Goal: Task Accomplishment & Management: Manage account settings

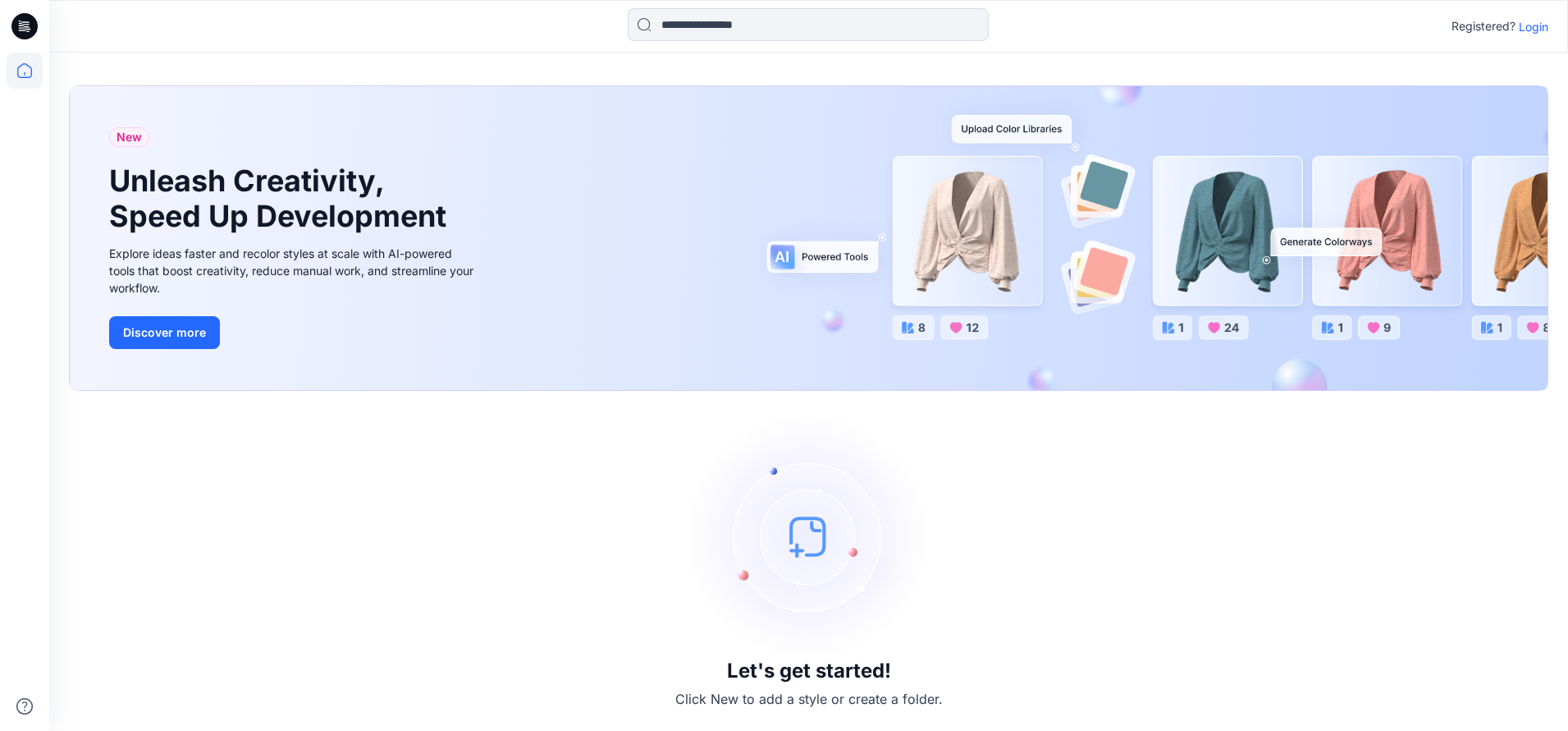
click at [1190, 27] on p "Login" at bounding box center [1534, 27] width 29 height 17
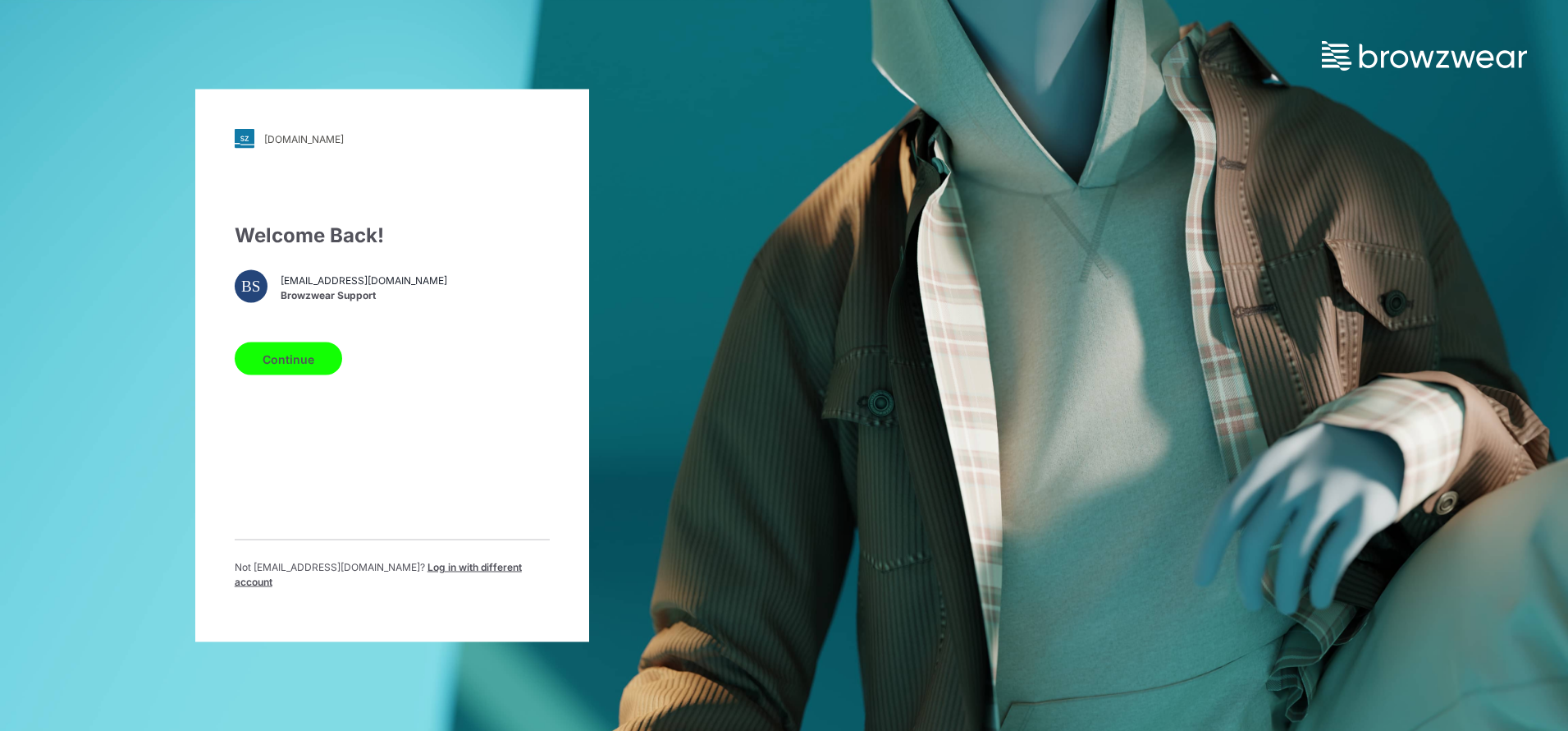
click at [306, 372] on button "Continue" at bounding box center [288, 359] width 108 height 33
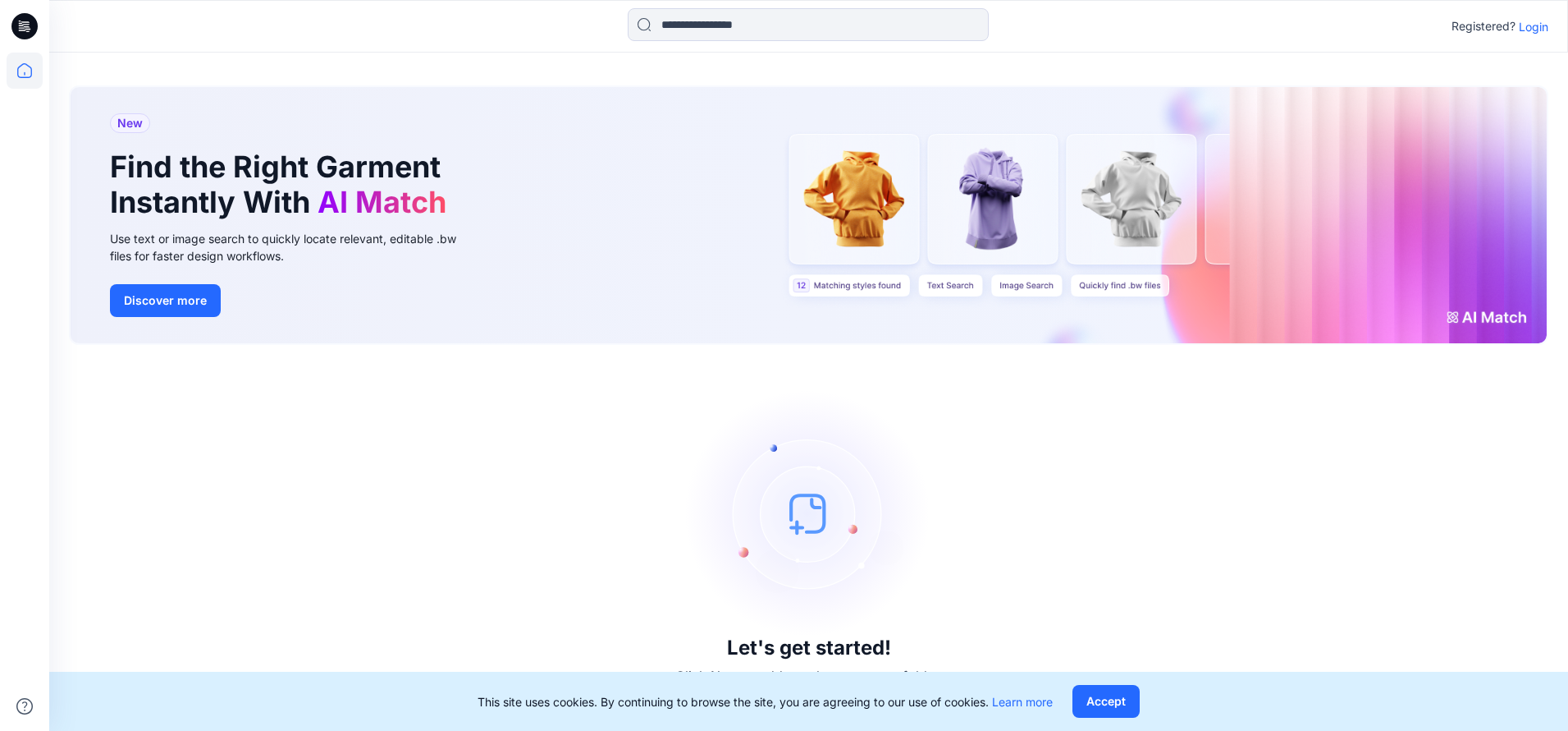
click at [1545, 22] on p "Login" at bounding box center [1534, 27] width 29 height 17
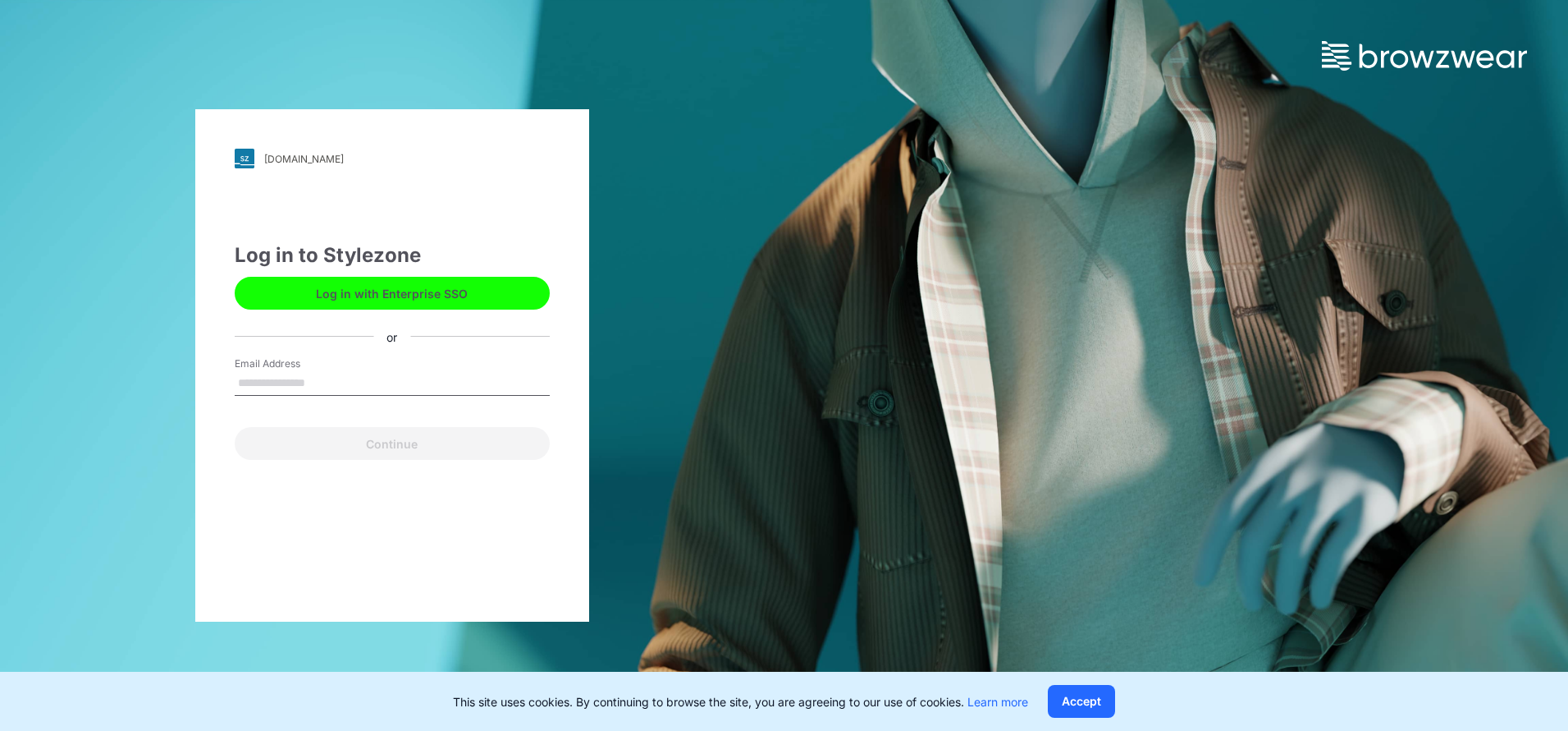
click at [348, 380] on input "Email Address" at bounding box center [392, 382] width 315 height 24
type input "**********"
click at [394, 424] on div "Continue" at bounding box center [392, 440] width 315 height 40
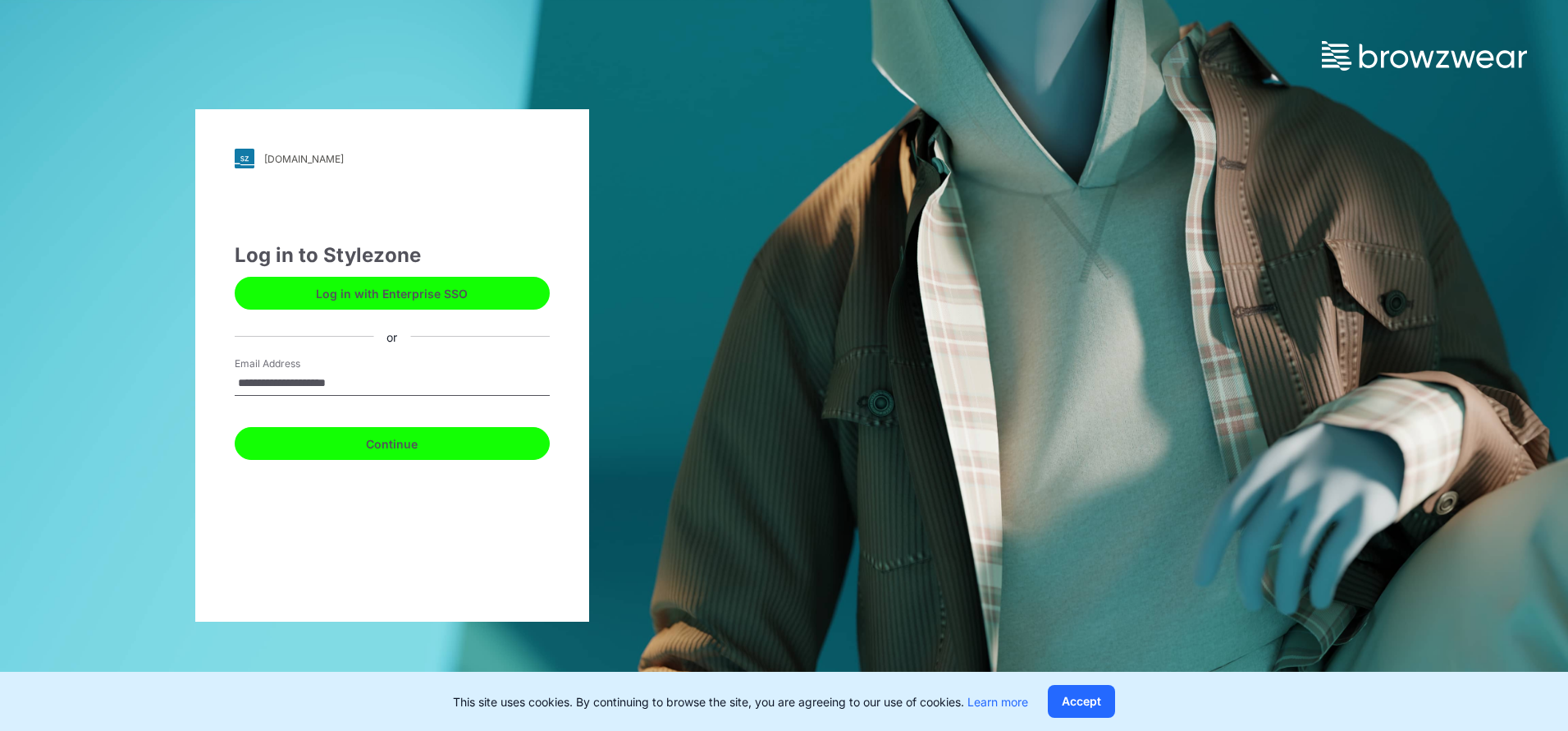
click at [388, 445] on button "Continue" at bounding box center [392, 444] width 315 height 33
click at [1126, 699] on div "This site uses cookies. By continuing to browse the site, you are agreeing to o…" at bounding box center [784, 701] width 1568 height 59
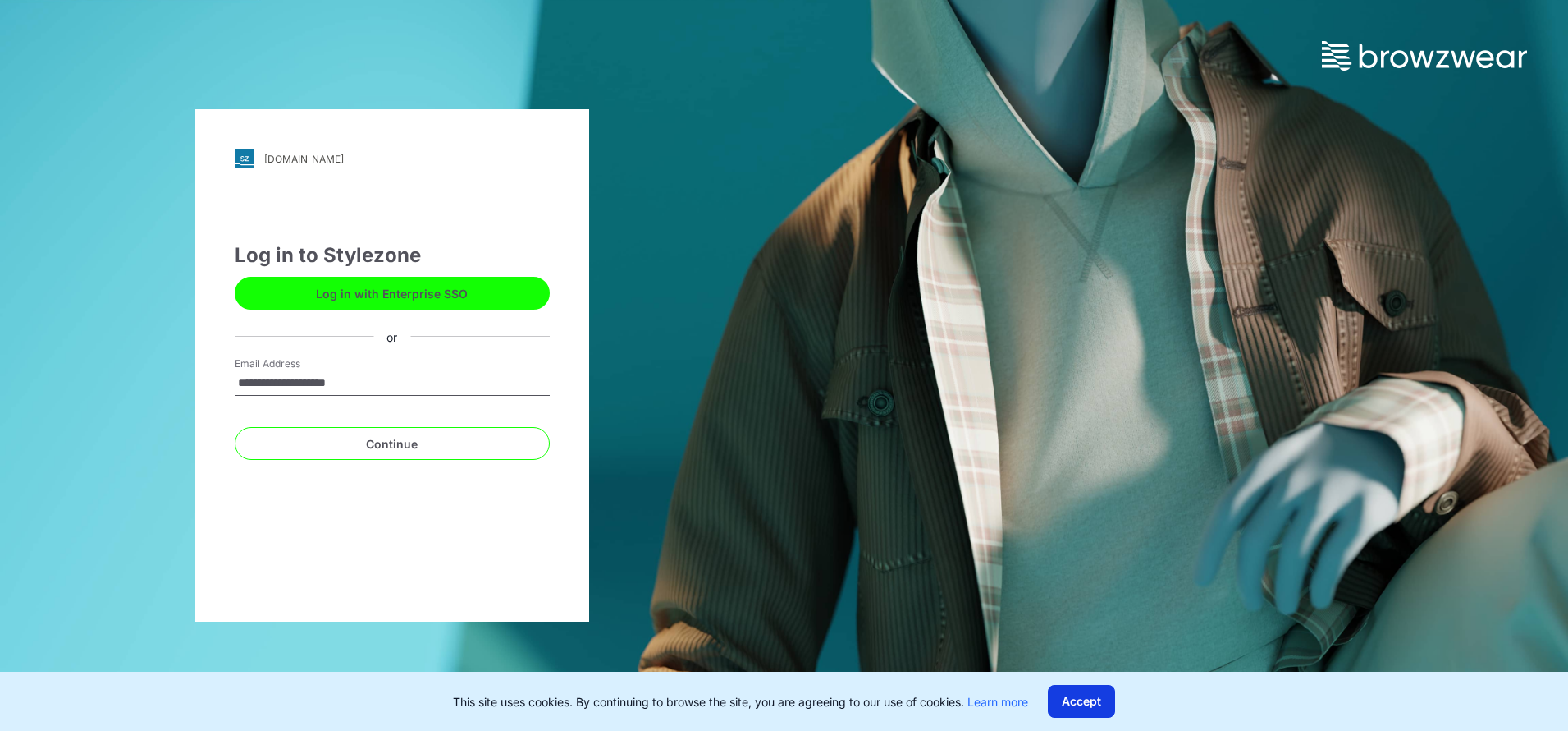
click at [1094, 700] on button "Accept" at bounding box center [1081, 701] width 67 height 33
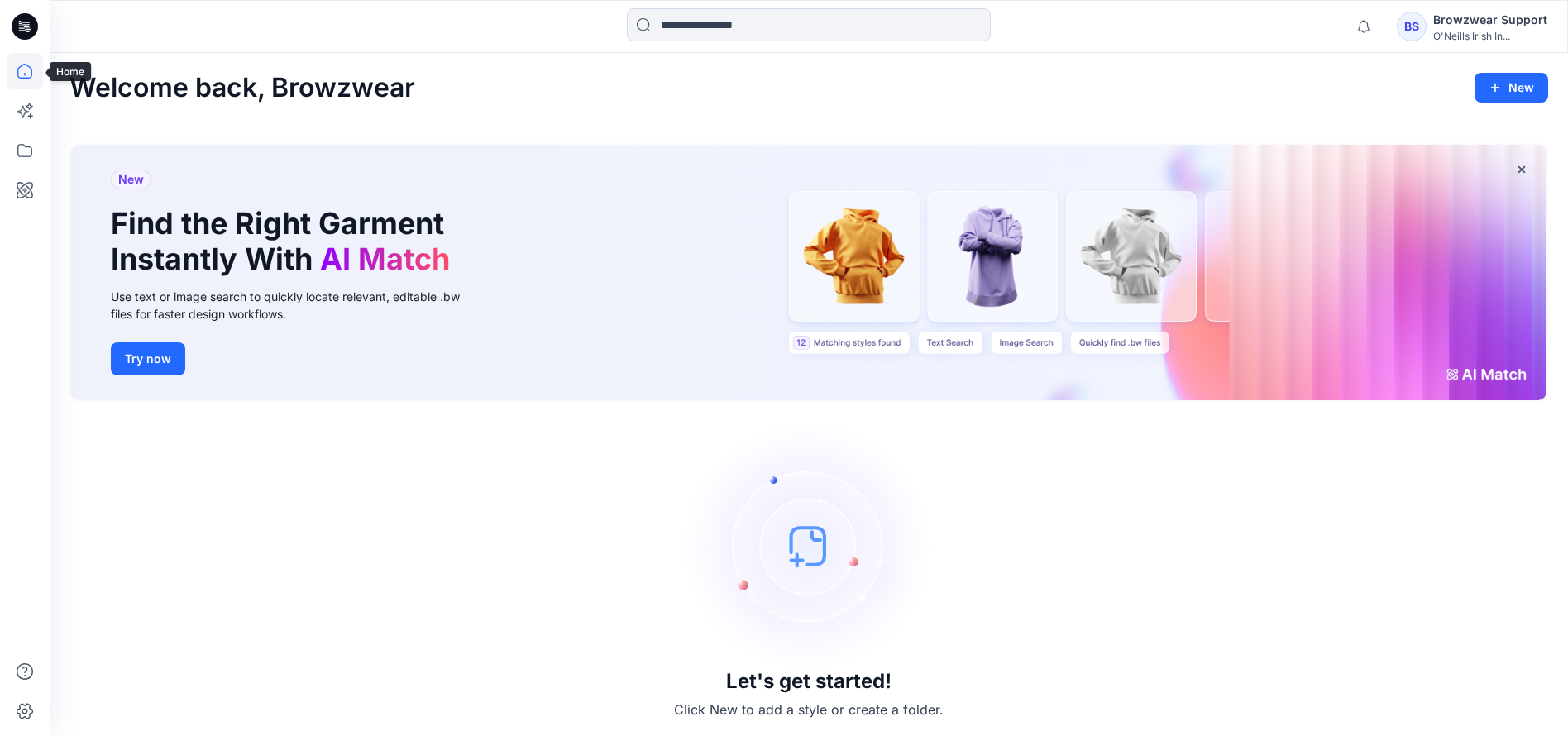
click at [22, 72] on icon at bounding box center [24, 70] width 36 height 36
click at [19, 151] on icon at bounding box center [24, 151] width 15 height 14
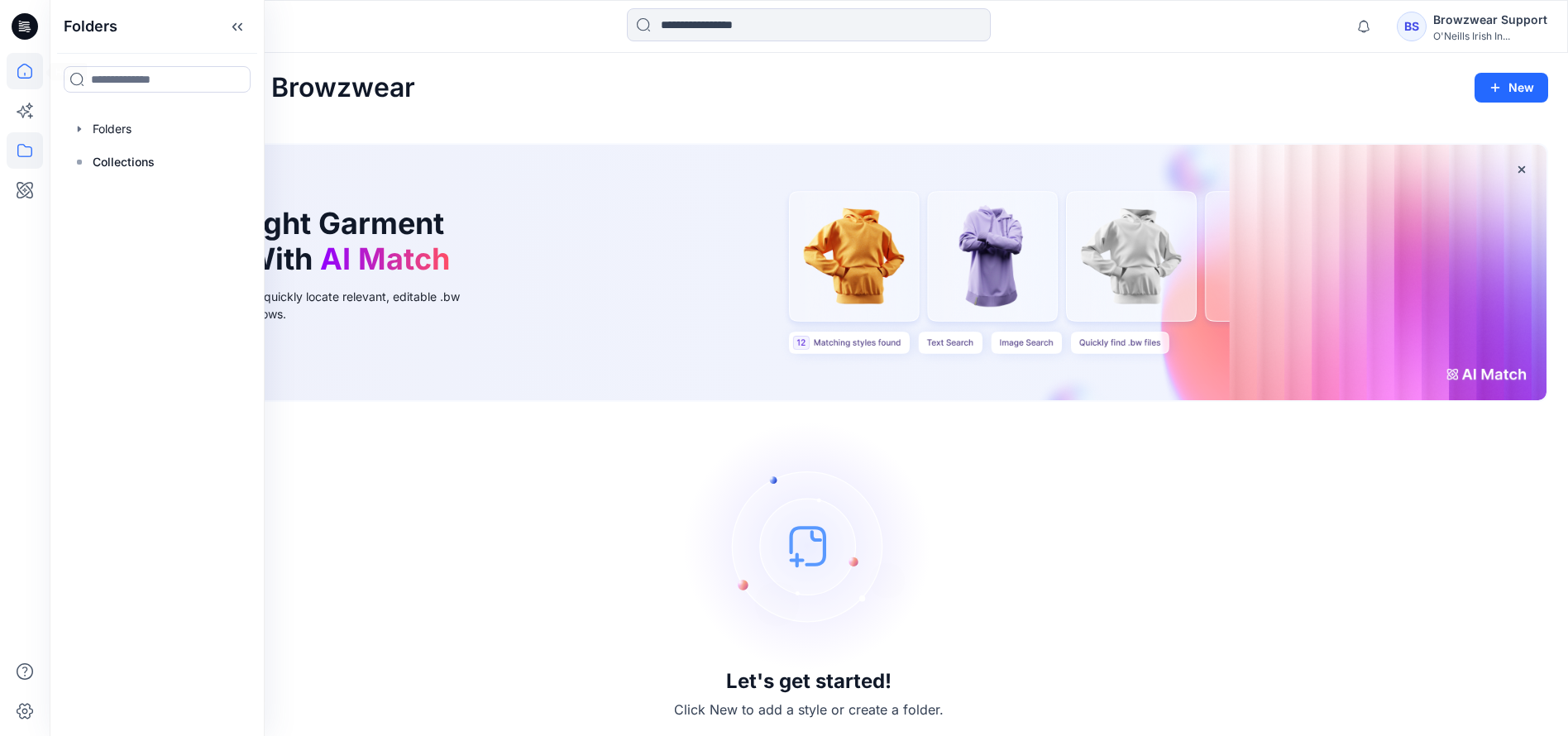
click at [37, 67] on icon at bounding box center [24, 70] width 36 height 36
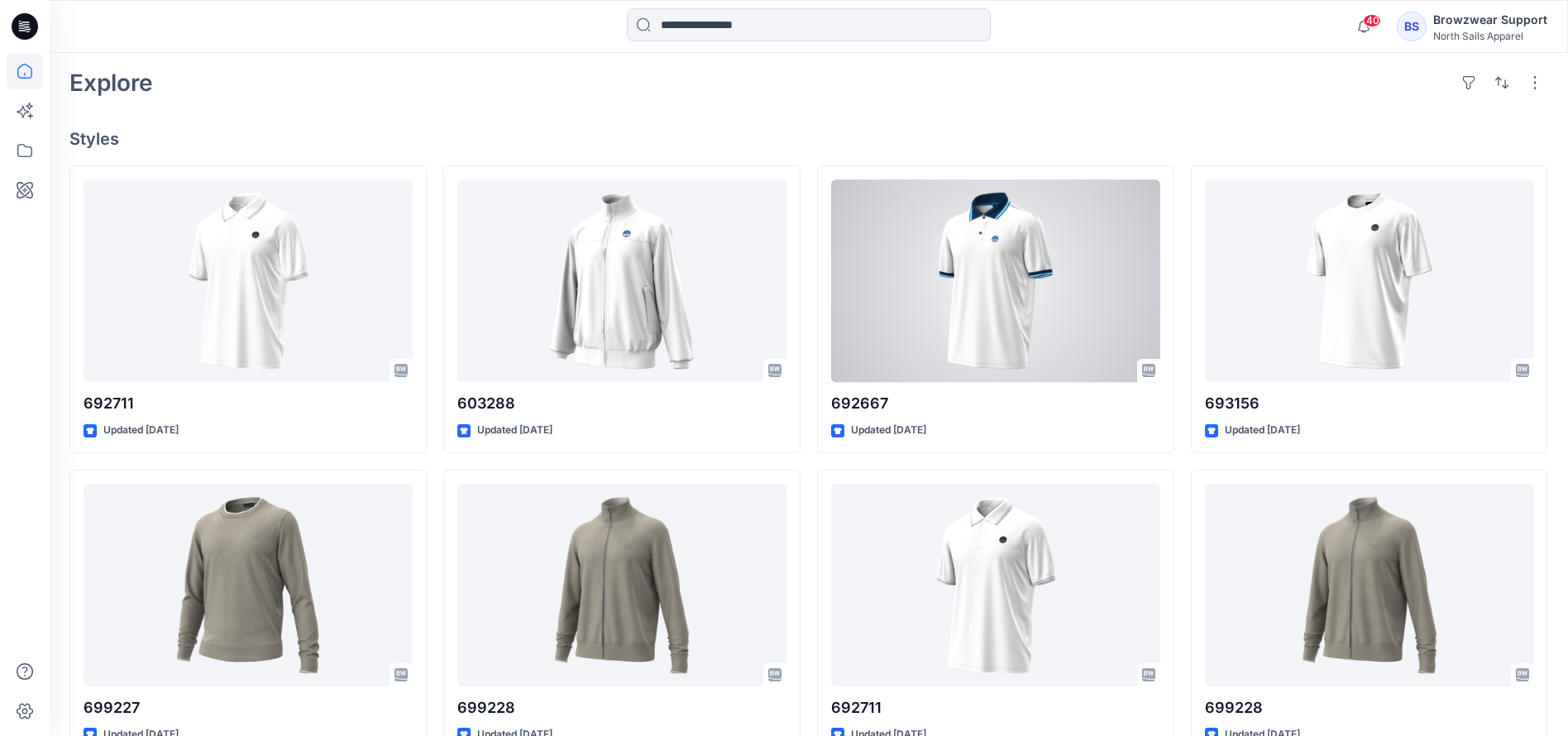
scroll to position [363, 0]
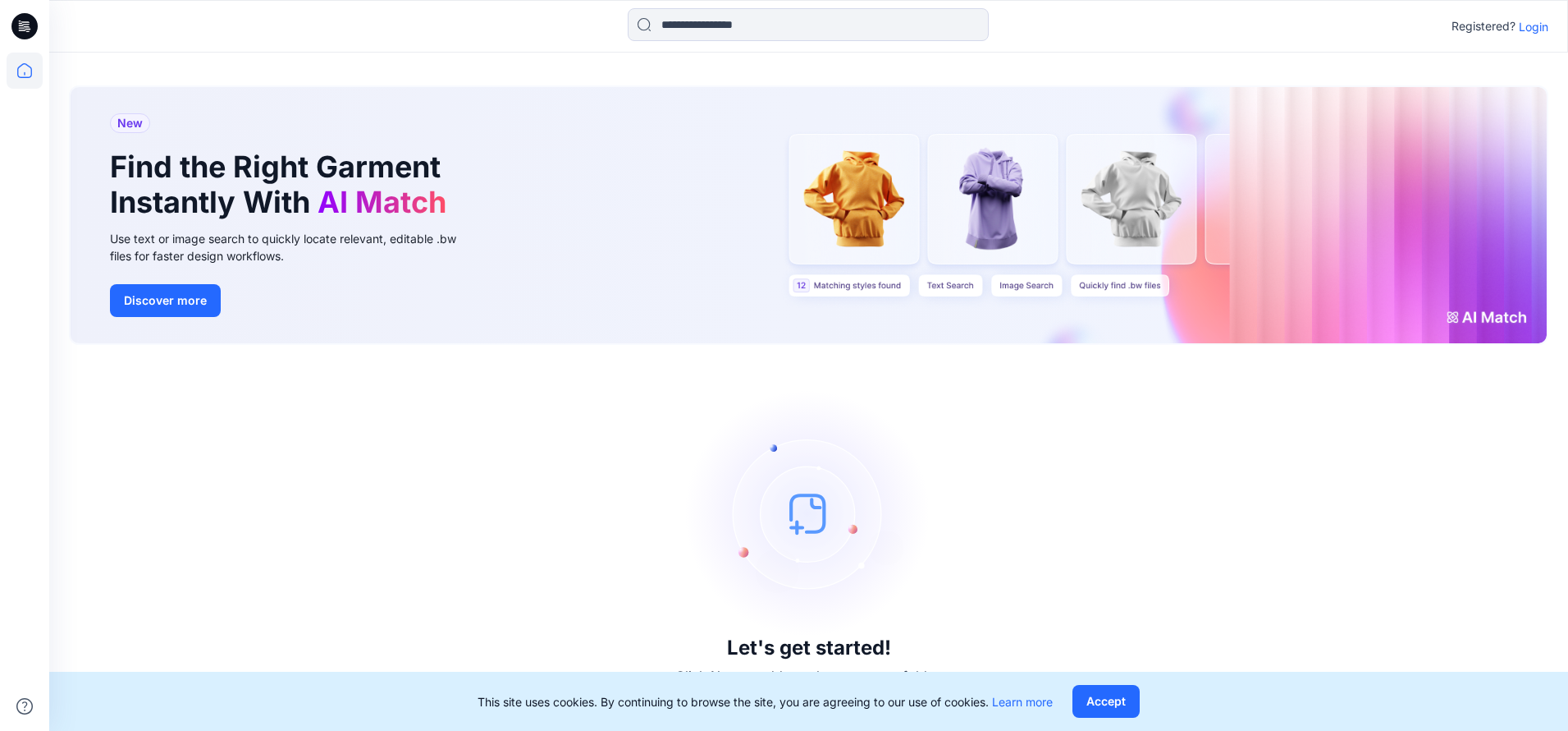
click at [1538, 25] on p "Login" at bounding box center [1534, 27] width 29 height 17
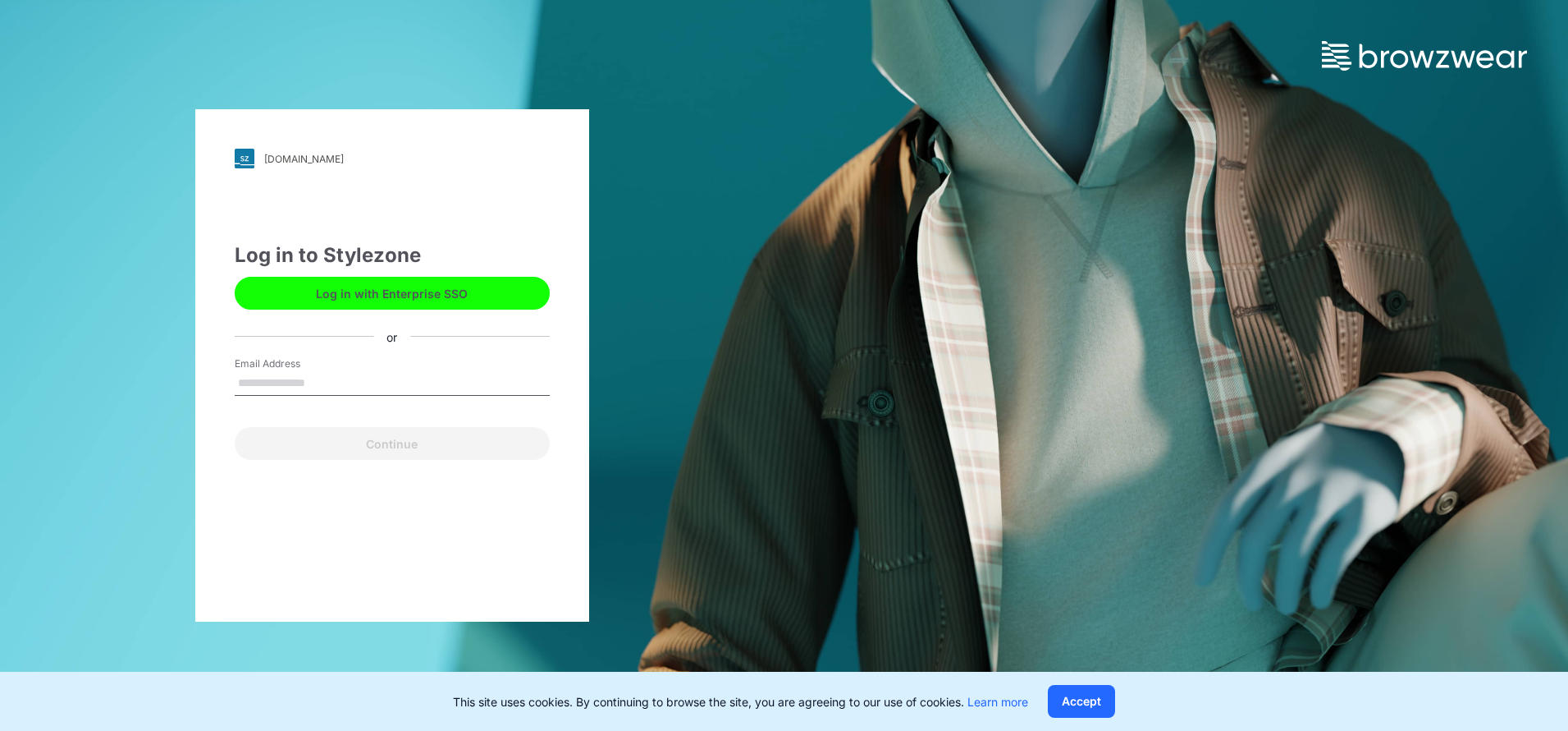
click at [396, 380] on input "Email Address" at bounding box center [392, 382] width 315 height 24
type input "**********"
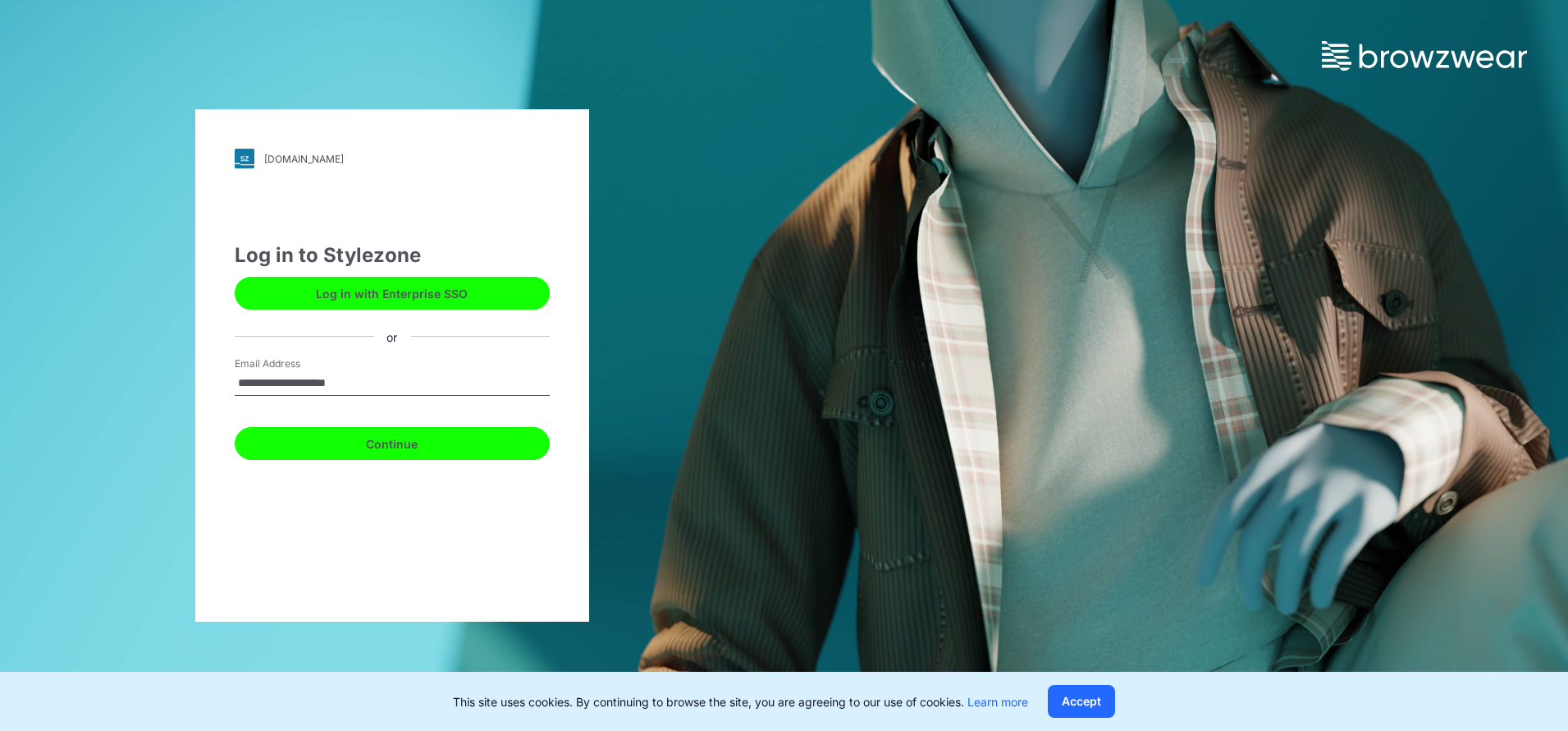
click at [429, 436] on button "Continue" at bounding box center [392, 444] width 315 height 33
click at [475, 449] on button "Continue" at bounding box center [392, 444] width 315 height 33
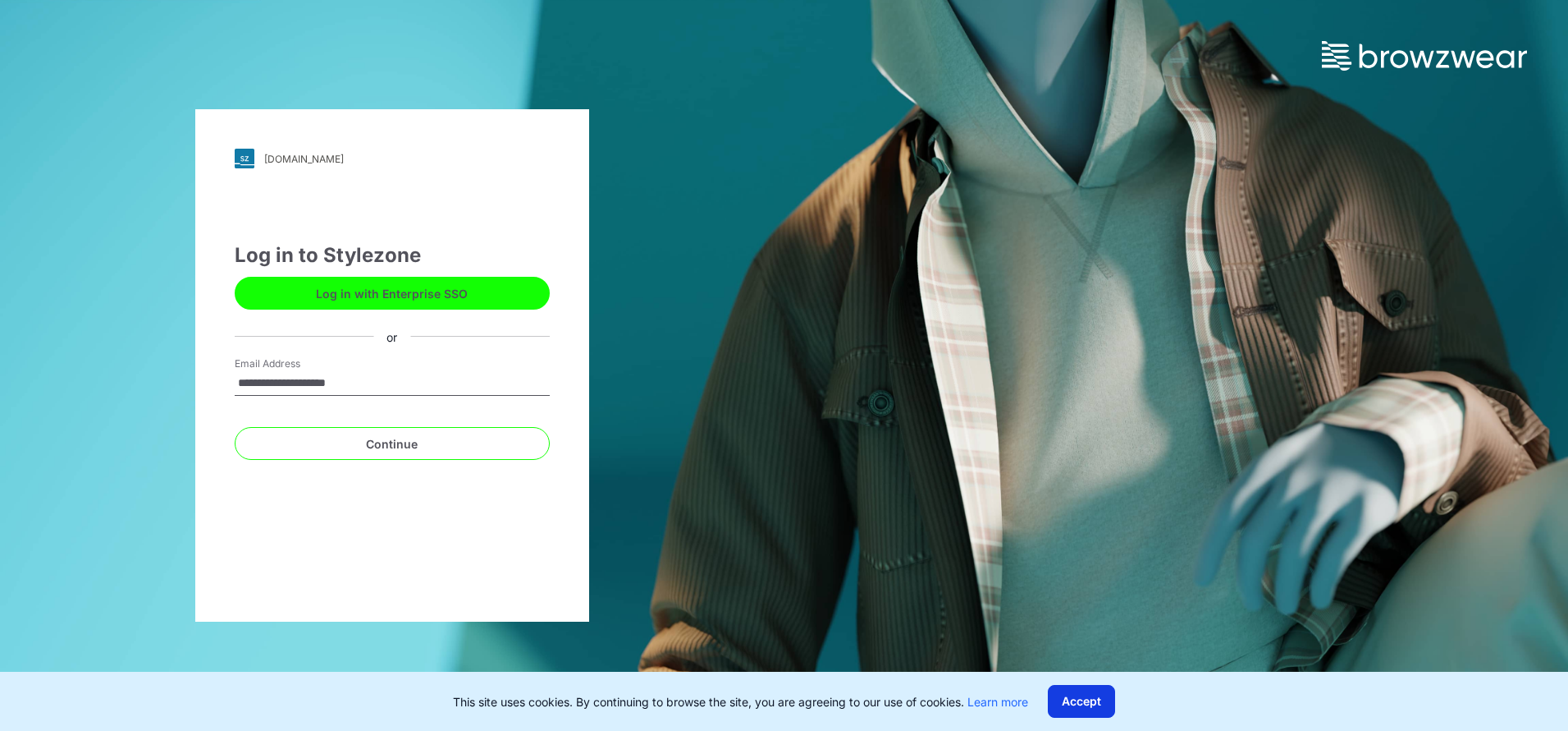
click at [1081, 695] on button "Accept" at bounding box center [1081, 701] width 67 height 33
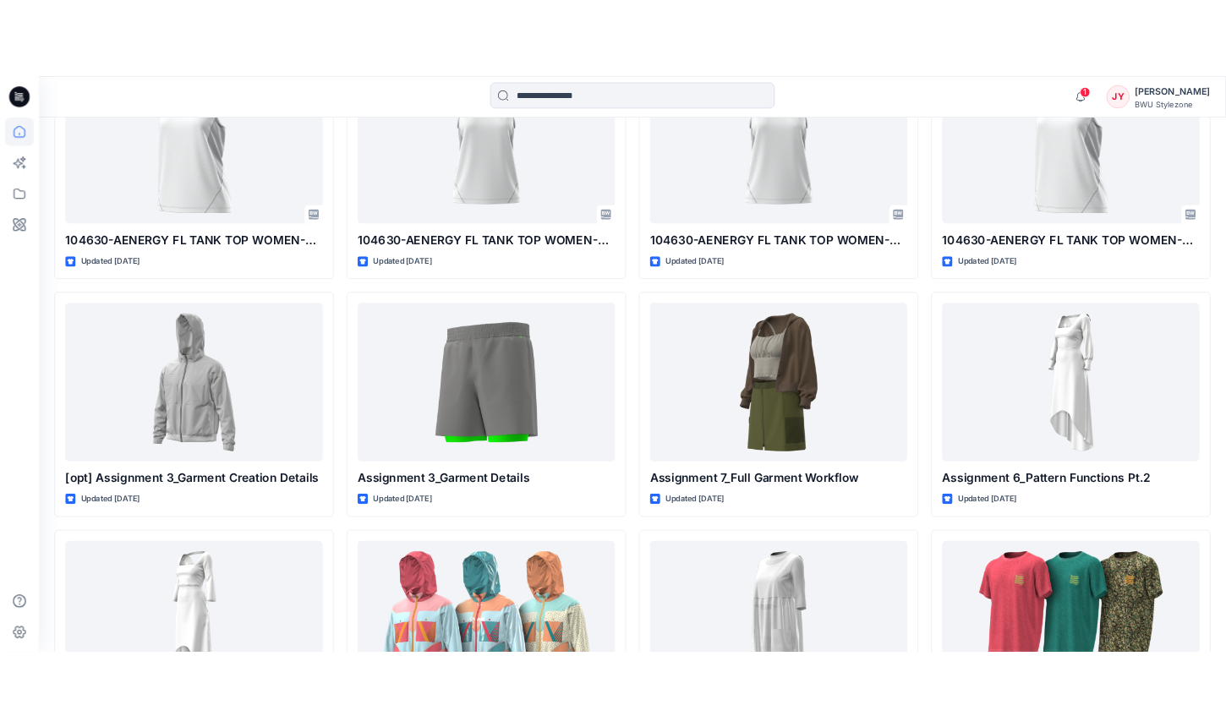
scroll to position [564, 0]
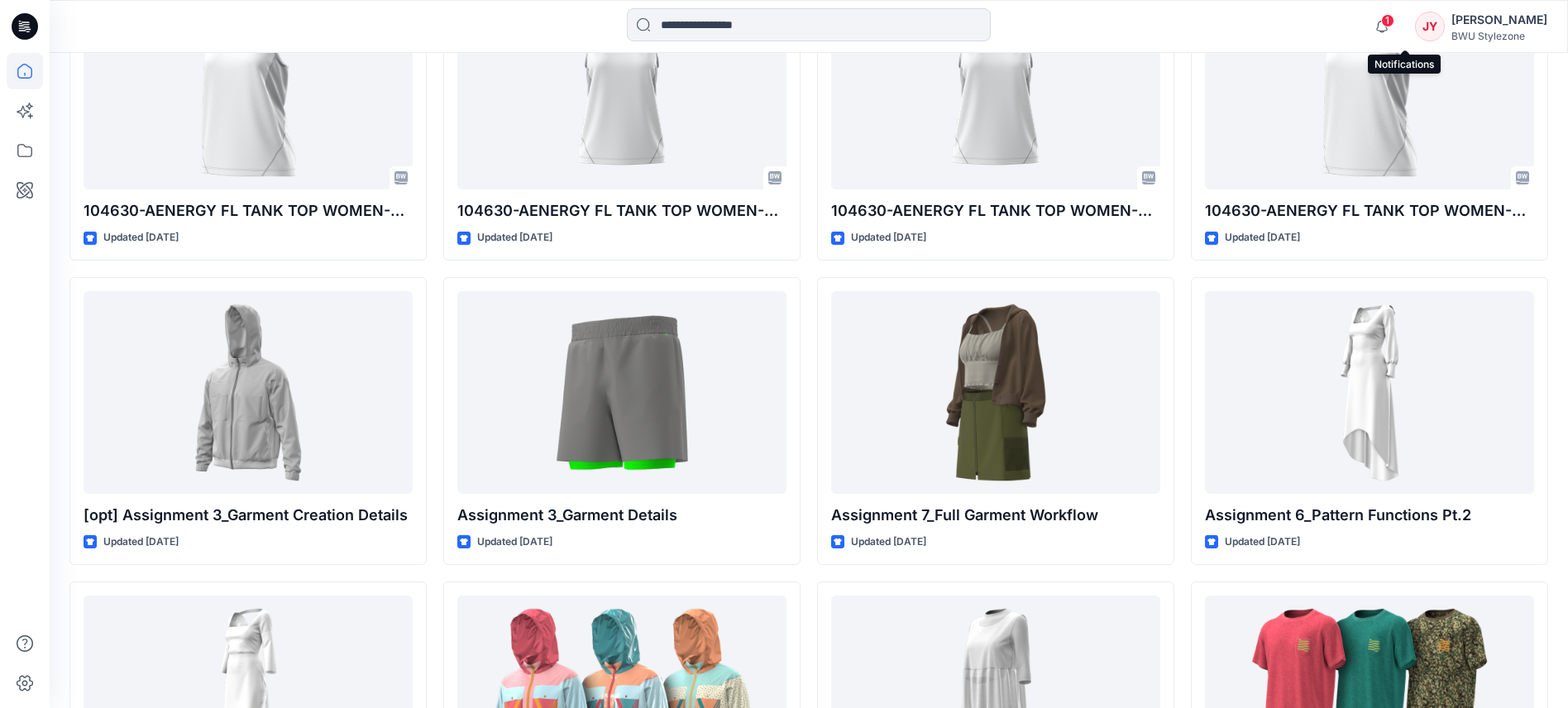
click at [1394, 22] on span "1" at bounding box center [1387, 21] width 14 height 14
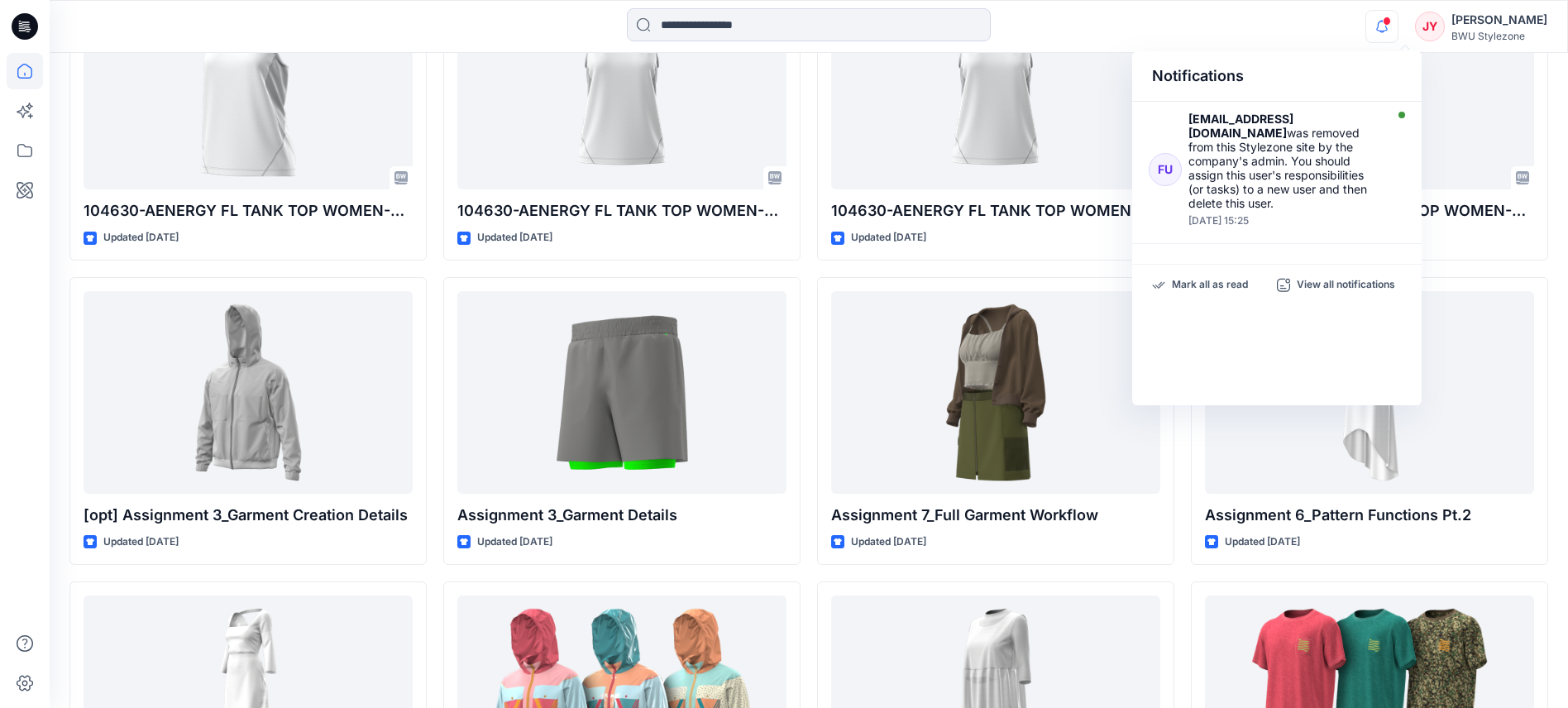
click at [1397, 28] on icon "button" at bounding box center [1381, 26] width 31 height 33
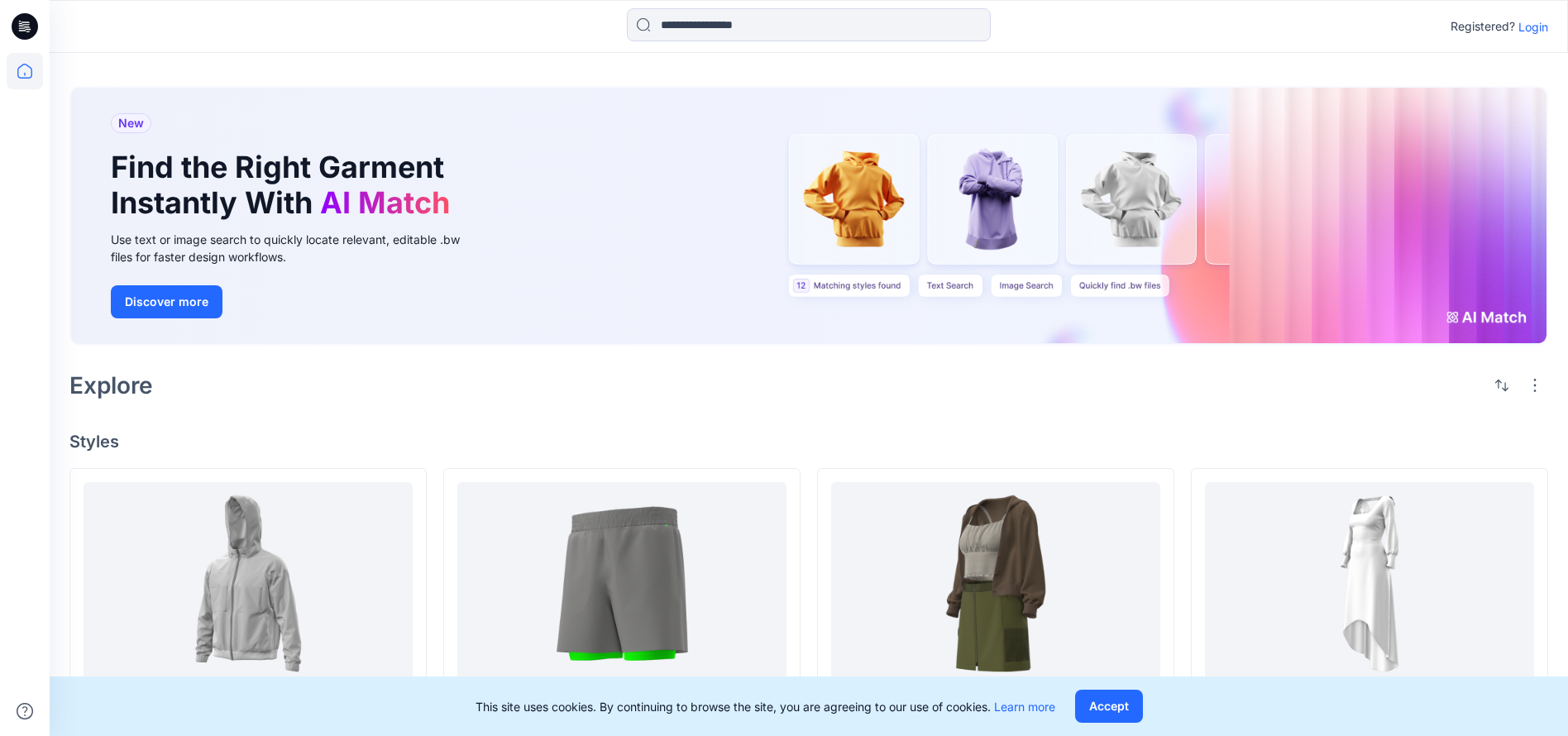
click at [1525, 20] on p "Login" at bounding box center [1533, 27] width 29 height 18
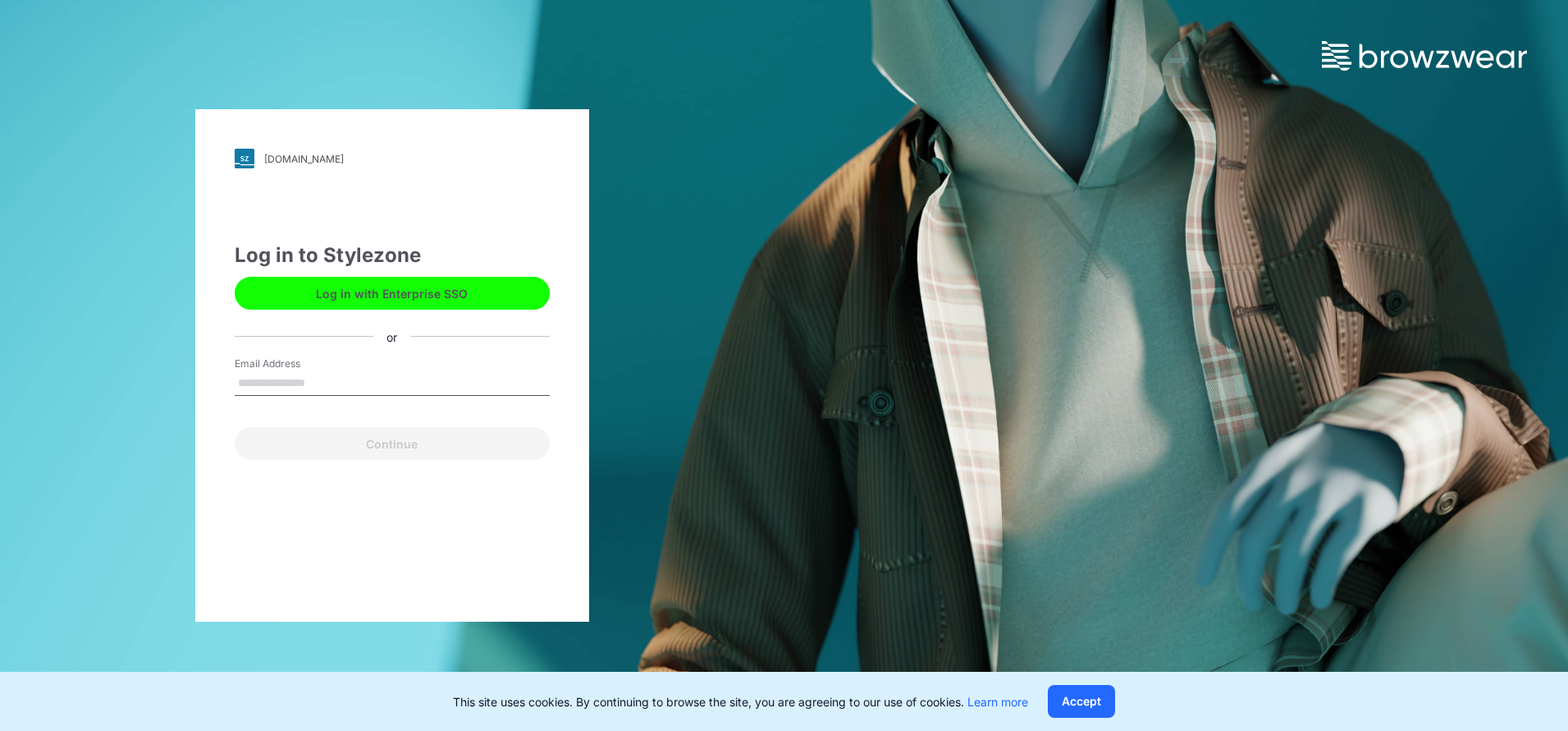
click at [424, 373] on input "Email Address" at bounding box center [392, 382] width 315 height 24
click at [449, 290] on button "Log in with Enterprise SSO" at bounding box center [392, 293] width 315 height 33
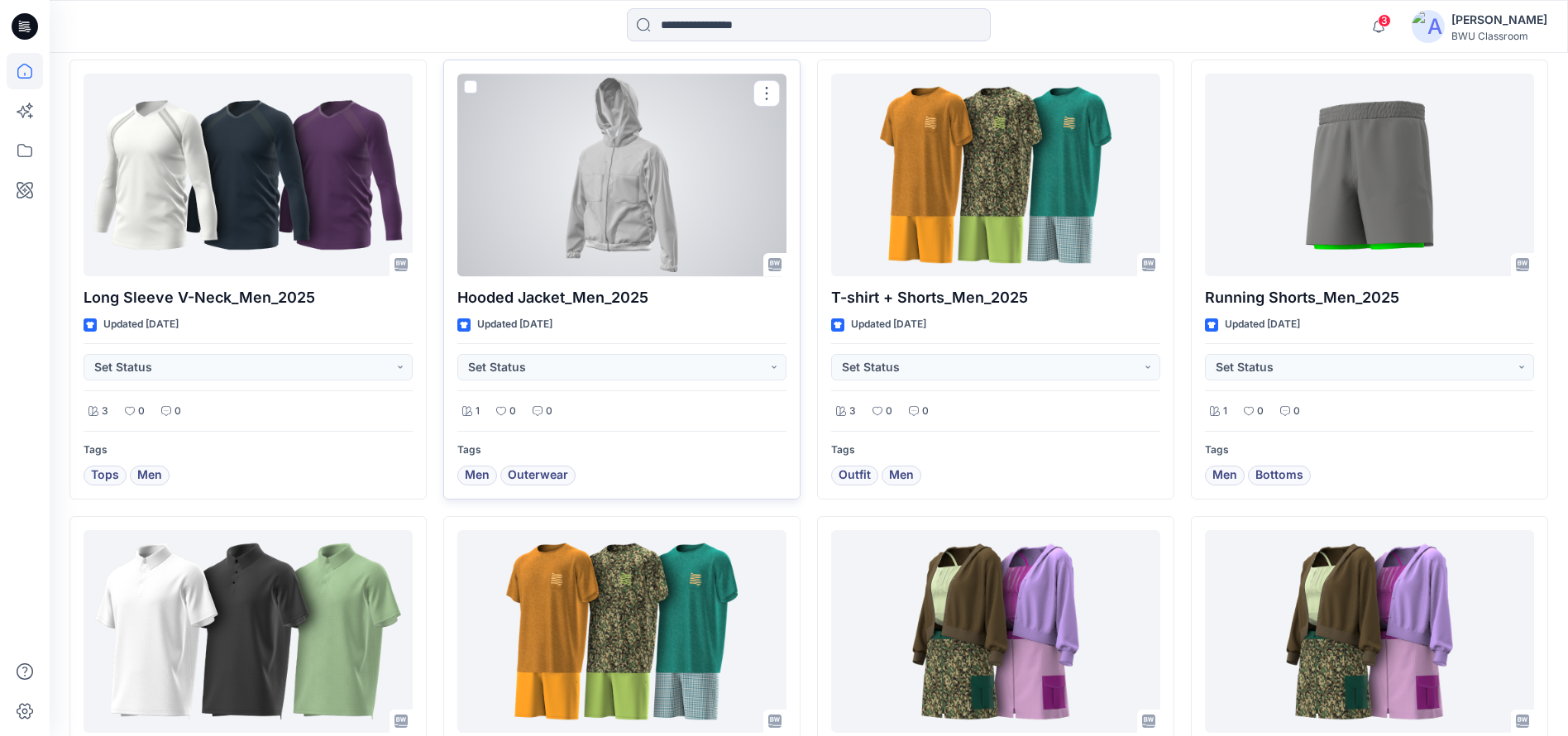
scroll to position [466, 0]
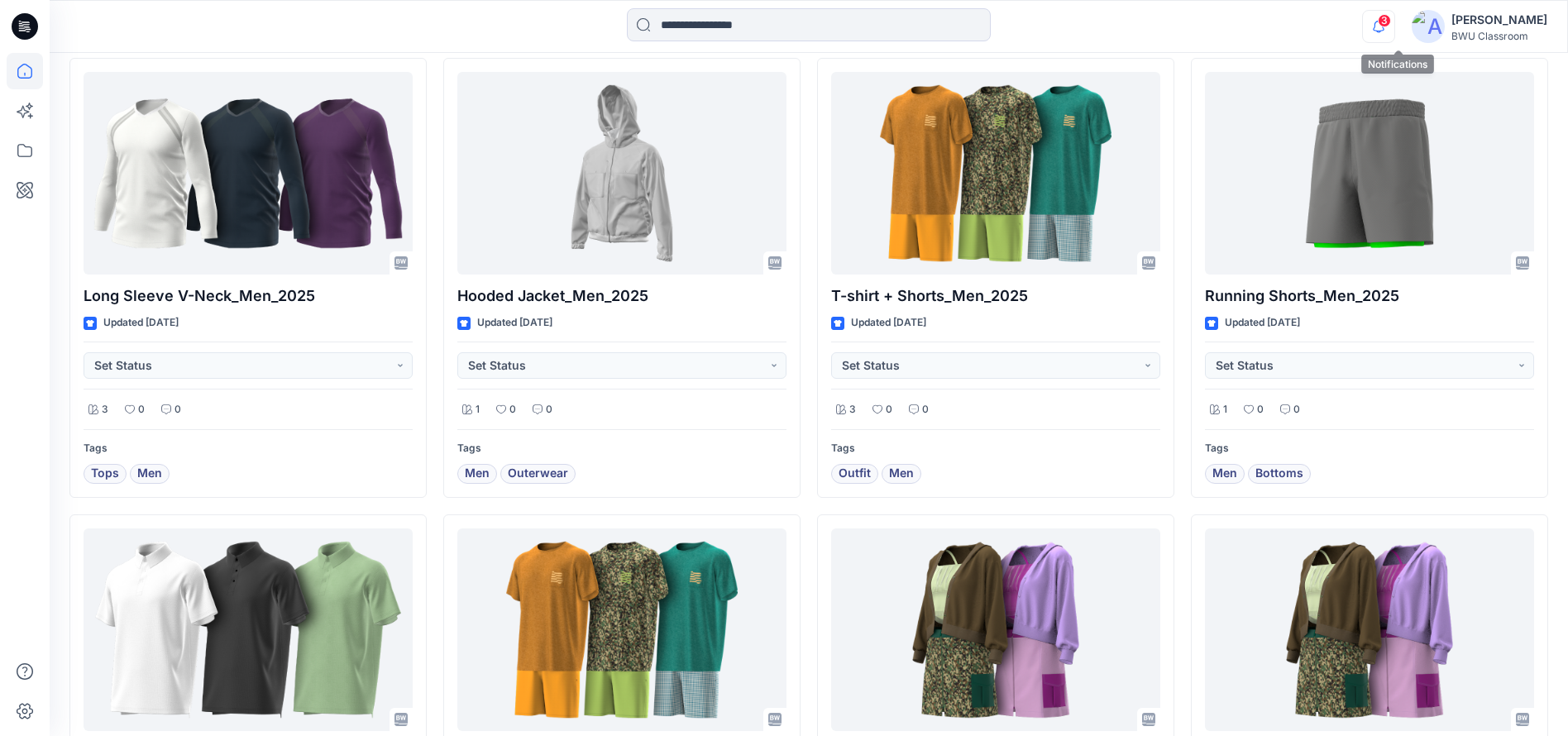
click at [1394, 24] on icon "button" at bounding box center [1378, 26] width 31 height 33
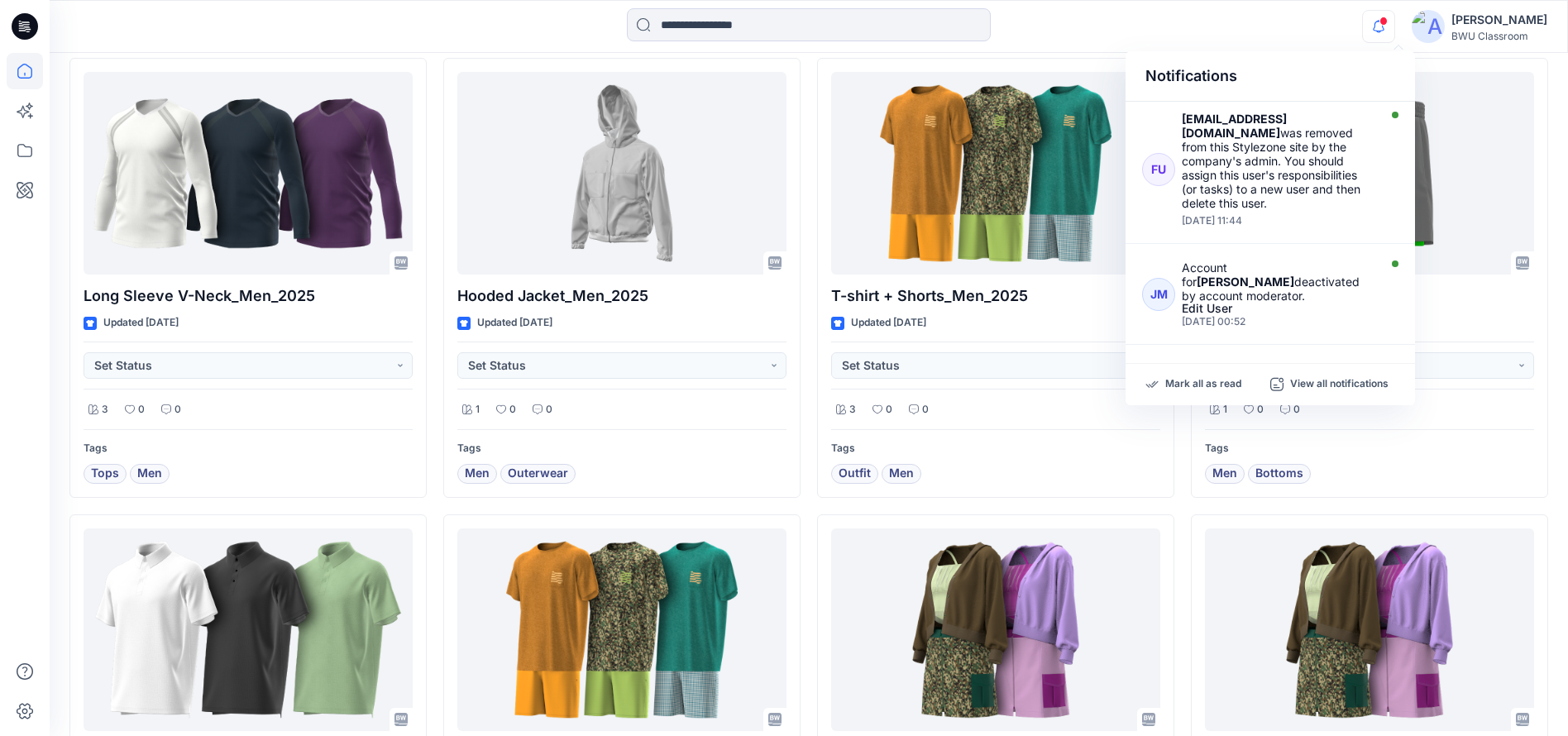
click at [1394, 24] on icon "button" at bounding box center [1378, 26] width 31 height 33
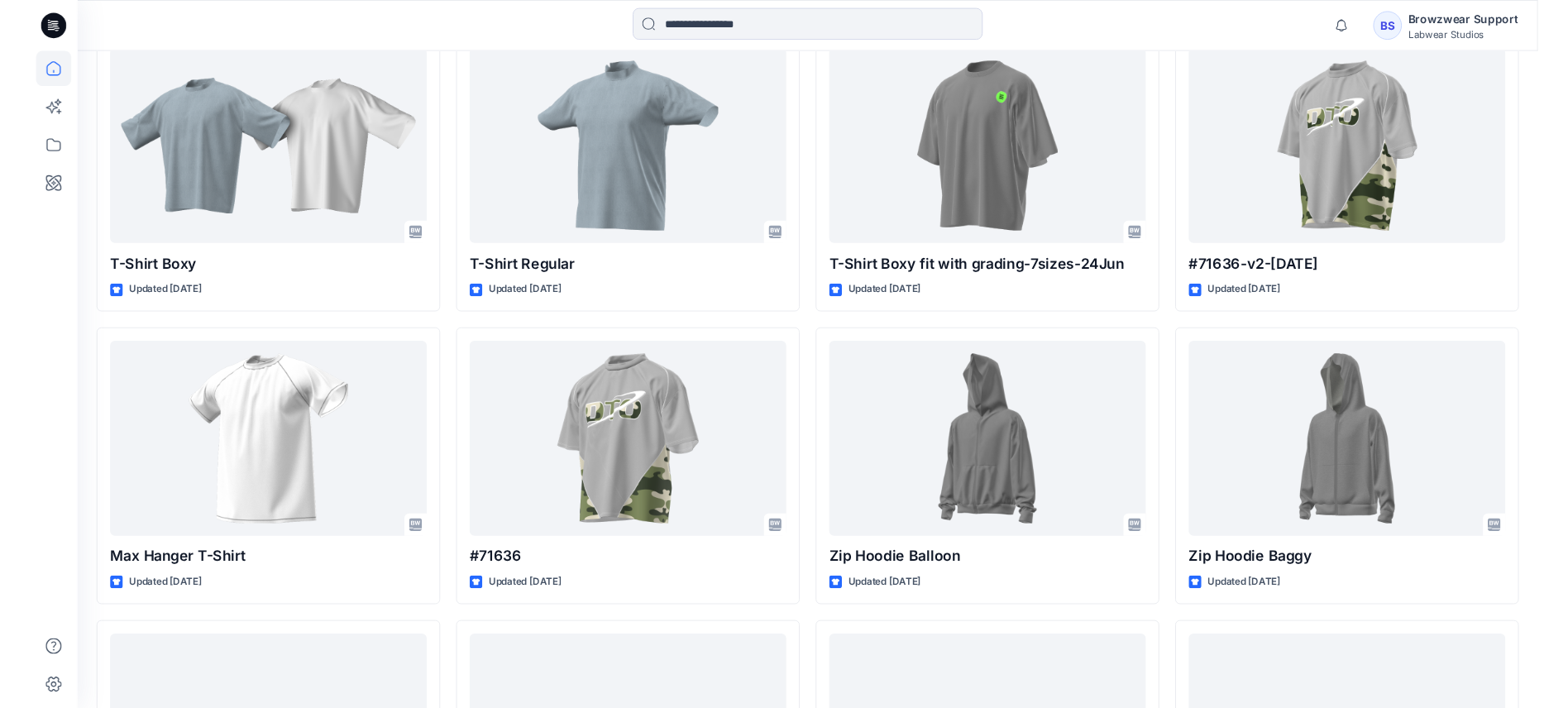
scroll to position [492, 0]
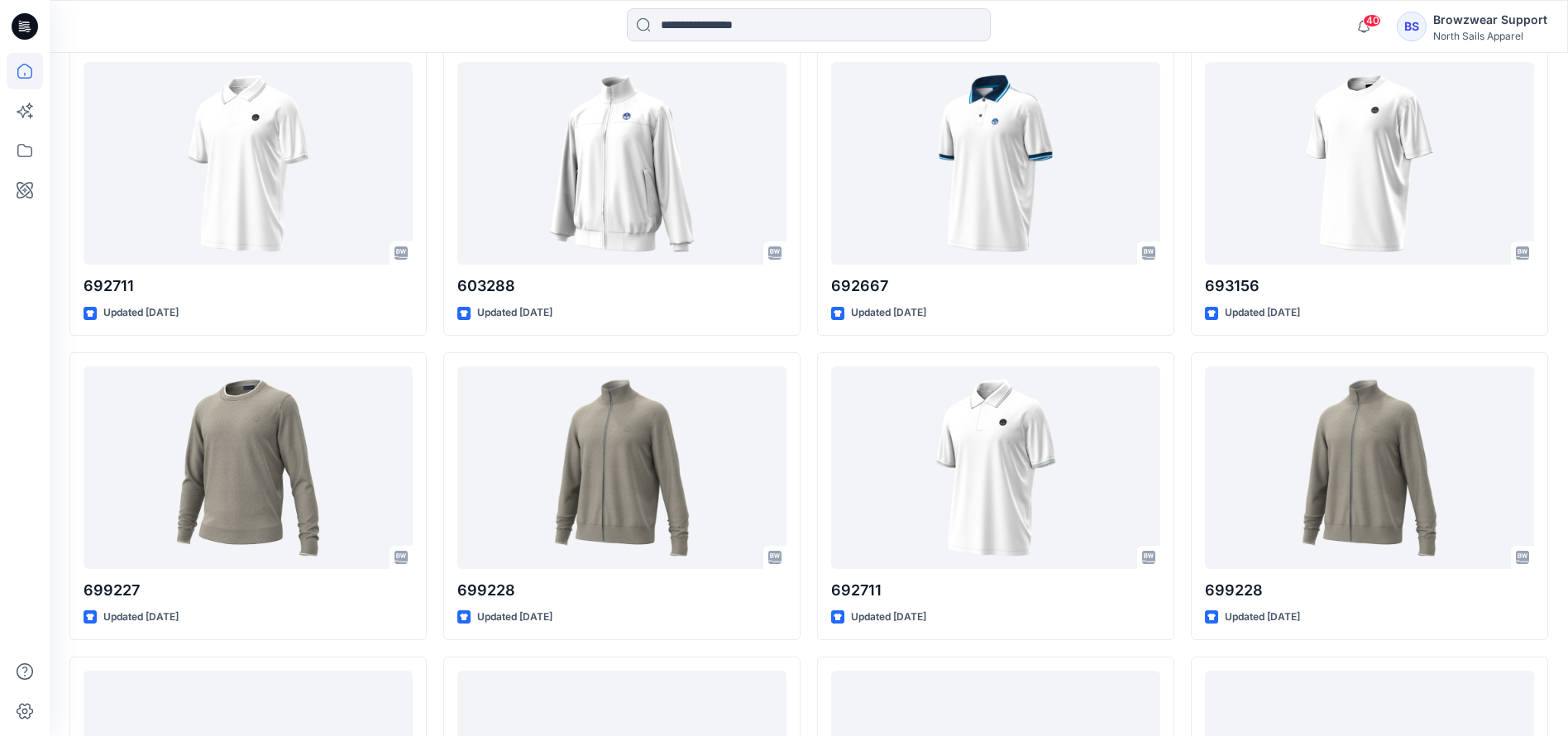
scroll to position [460, 0]
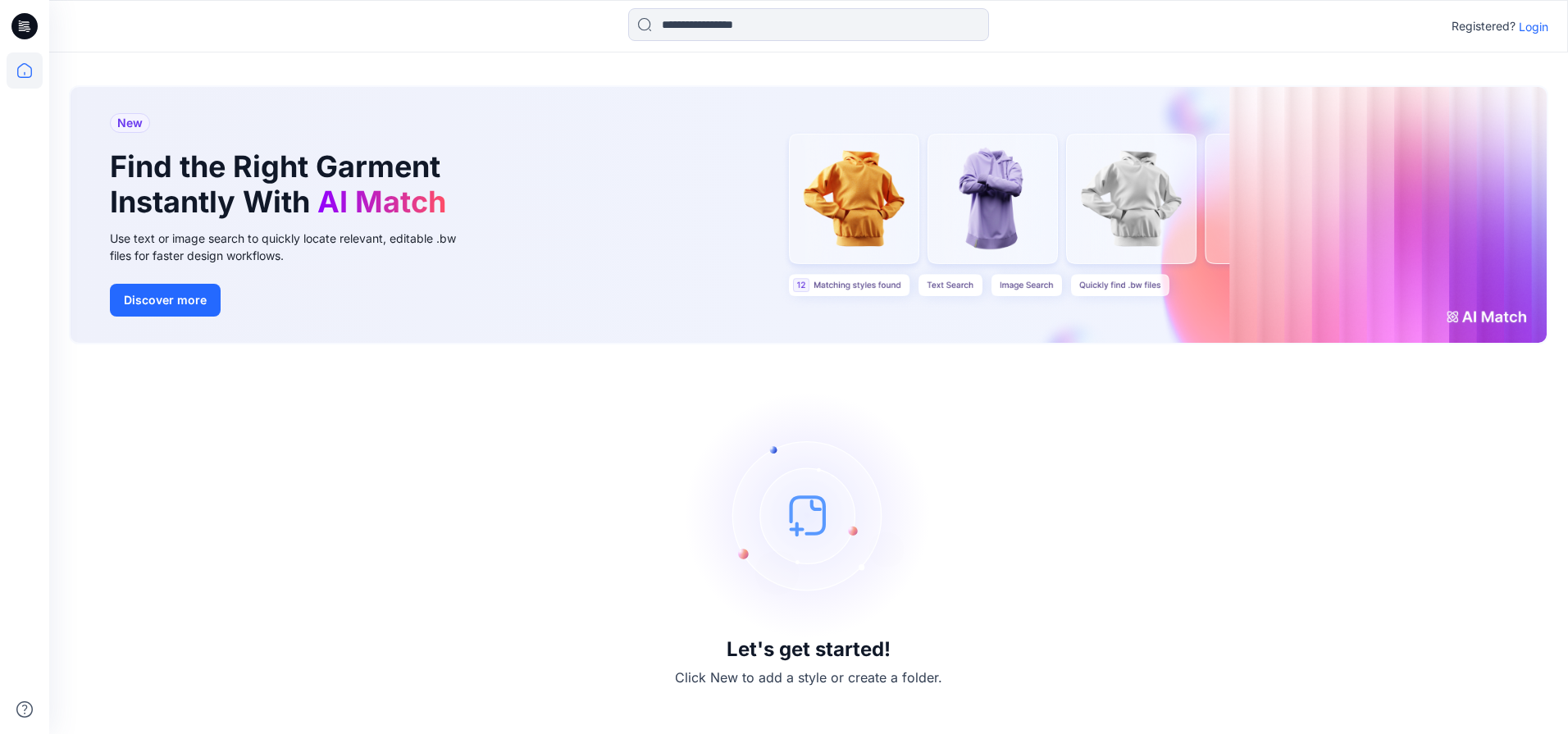
click at [1535, 29] on p "Login" at bounding box center [1533, 27] width 29 height 17
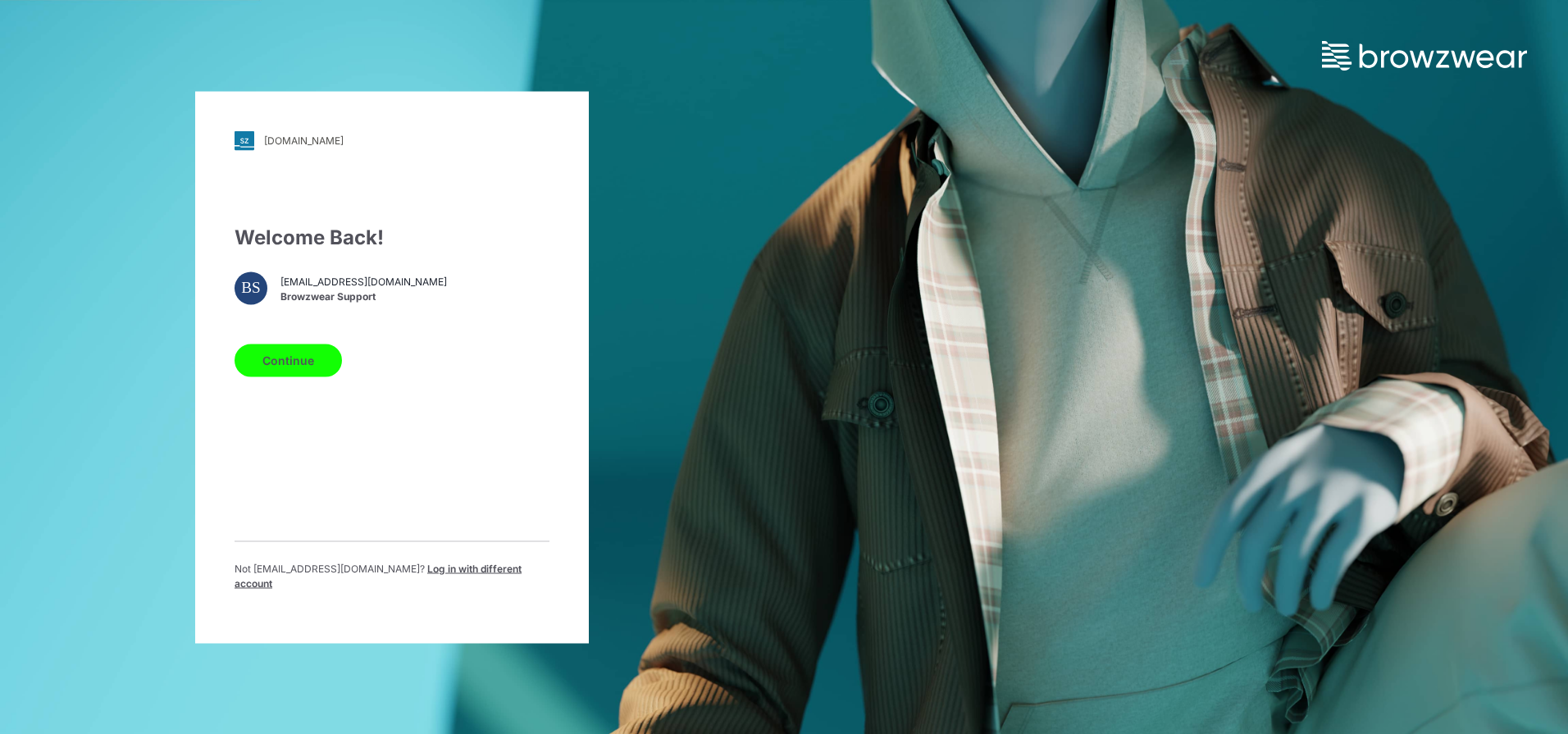
click at [323, 361] on button "Continue" at bounding box center [288, 360] width 108 height 33
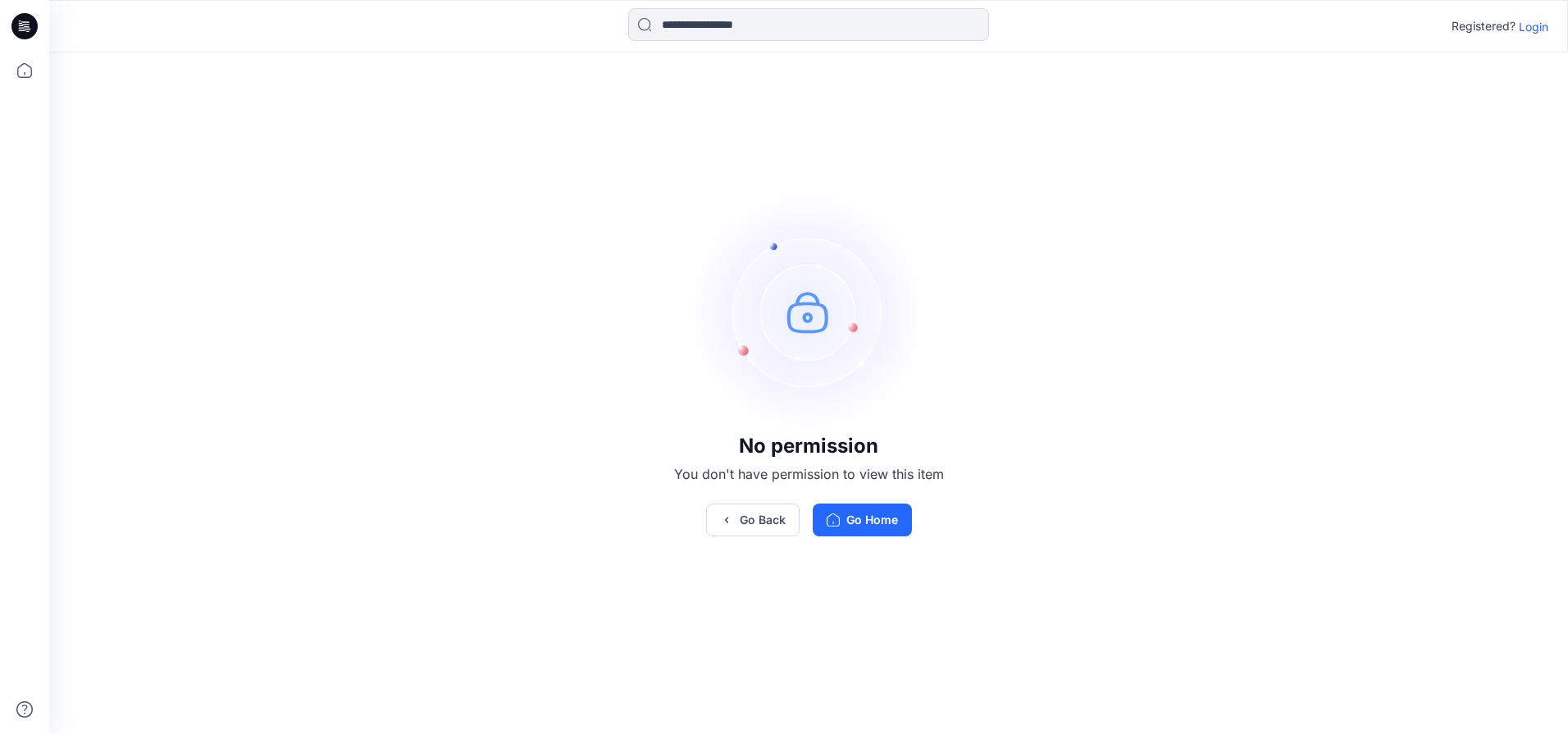
click at [1536, 35] on div "Registered? Login" at bounding box center [1500, 26] width 97 height 19
click at [1542, 28] on p "Login" at bounding box center [1533, 27] width 29 height 17
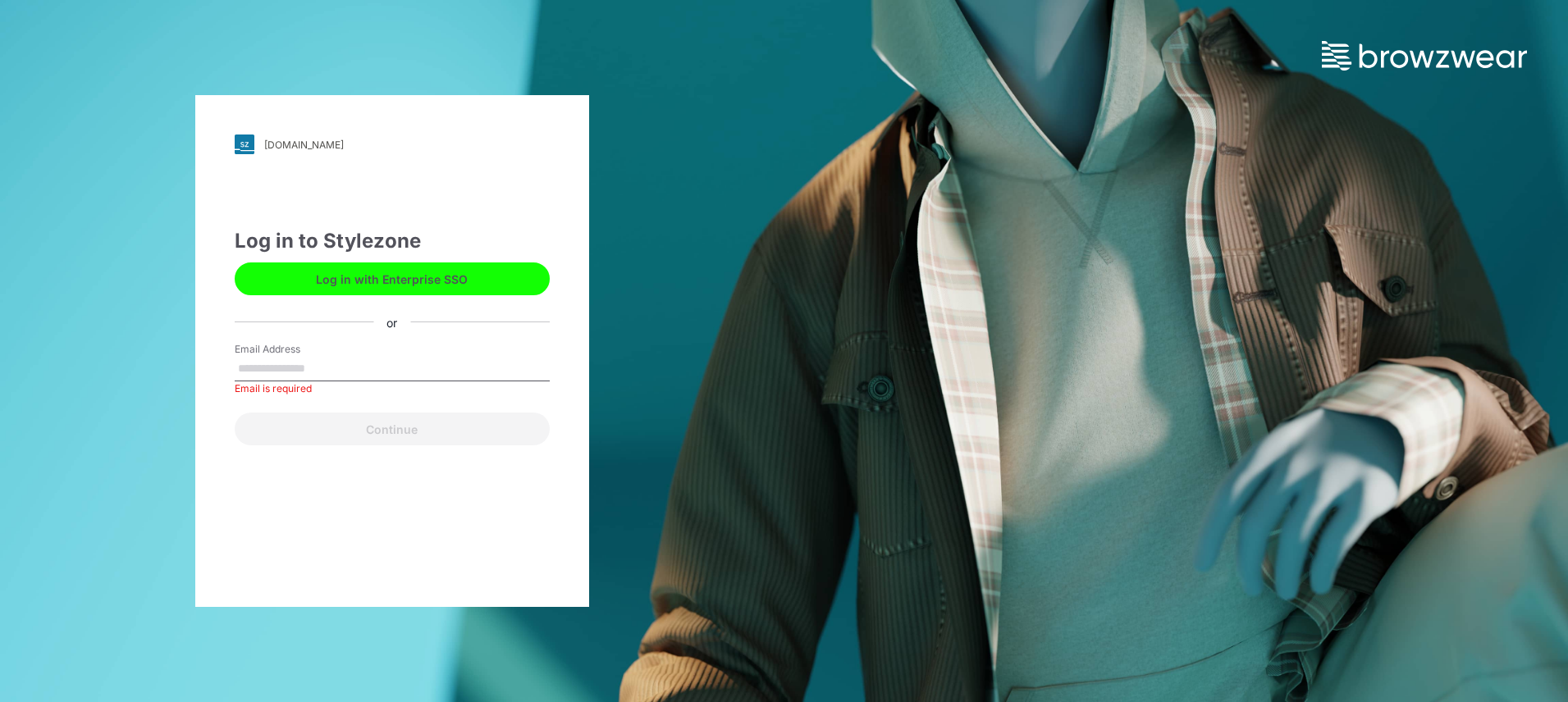
drag, startPoint x: 398, startPoint y: 351, endPoint x: 398, endPoint y: 367, distance: 16.0
click at [398, 352] on div "Email Address Email is required" at bounding box center [392, 367] width 315 height 49
click at [397, 367] on input "Email Address" at bounding box center [392, 368] width 315 height 24
type input "**********"
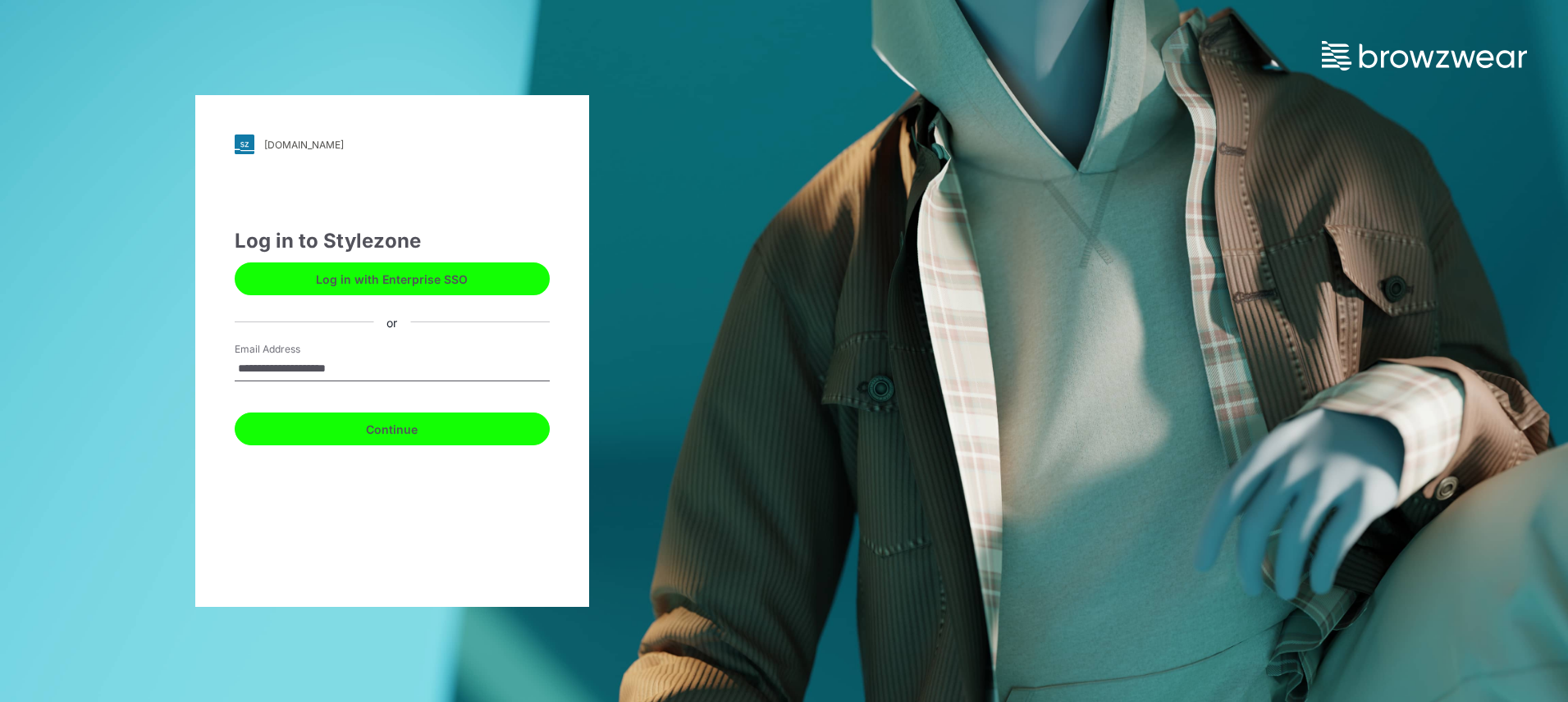
click at [456, 444] on button "Continue" at bounding box center [392, 429] width 315 height 33
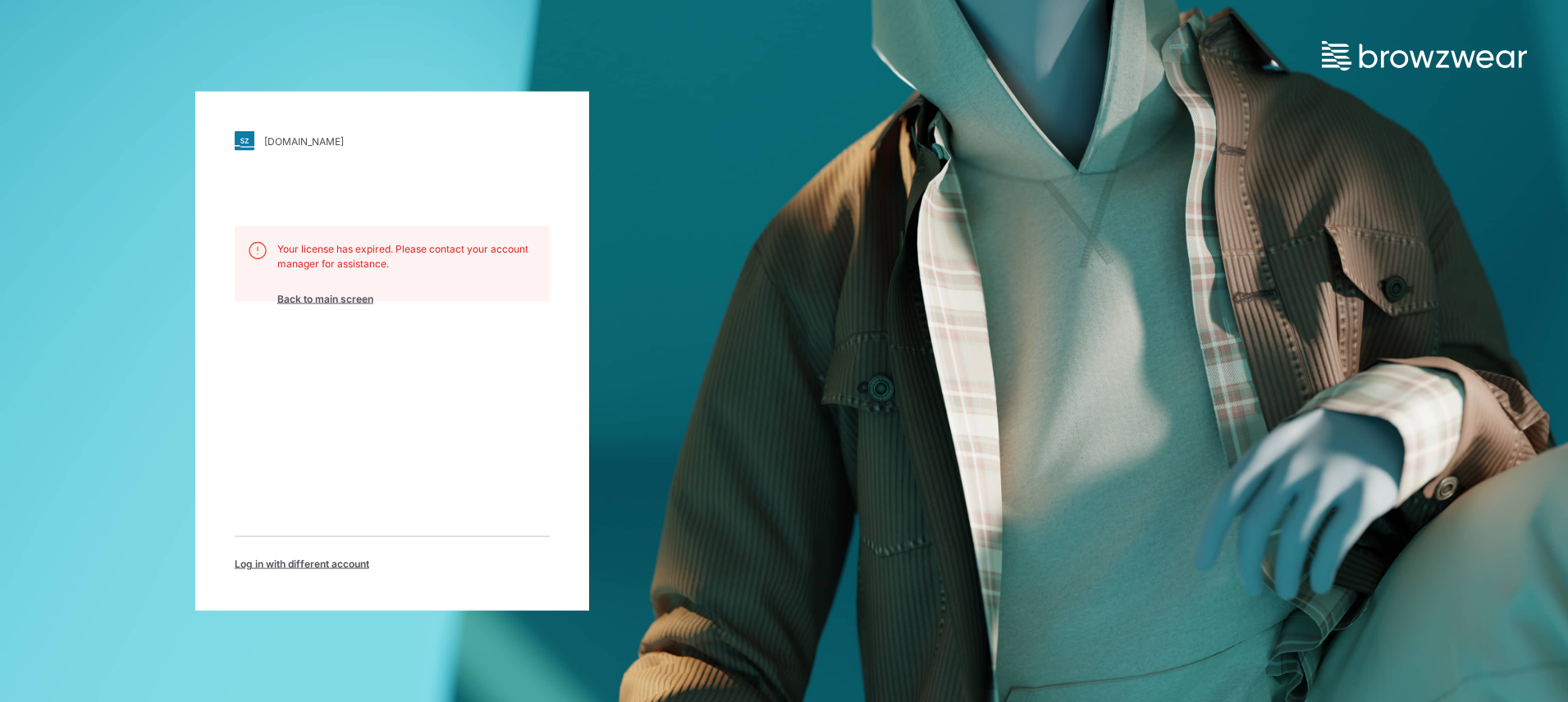
click at [329, 558] on span "Log in with different account" at bounding box center [302, 563] width 135 height 15
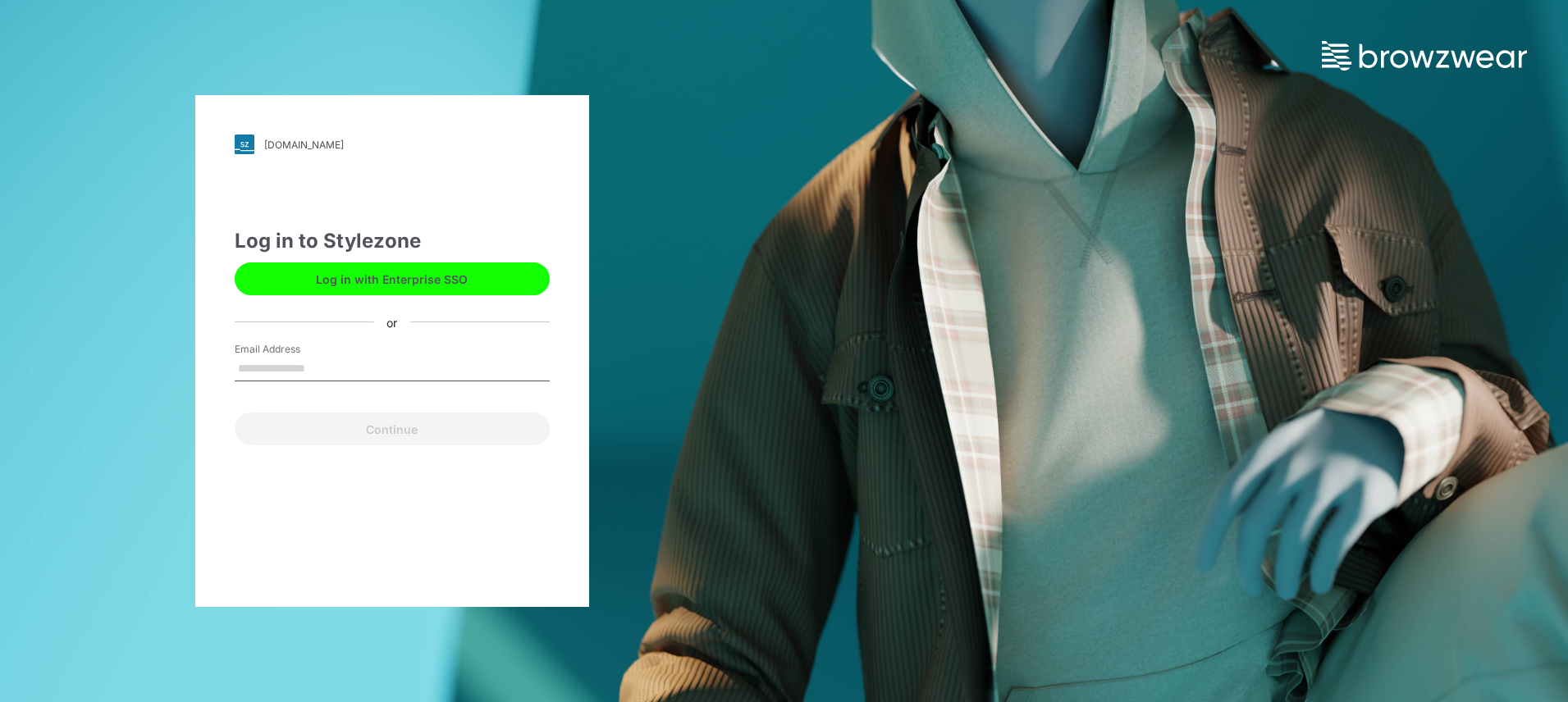
click at [412, 373] on input "Email Address" at bounding box center [392, 368] width 315 height 24
type input "**********"
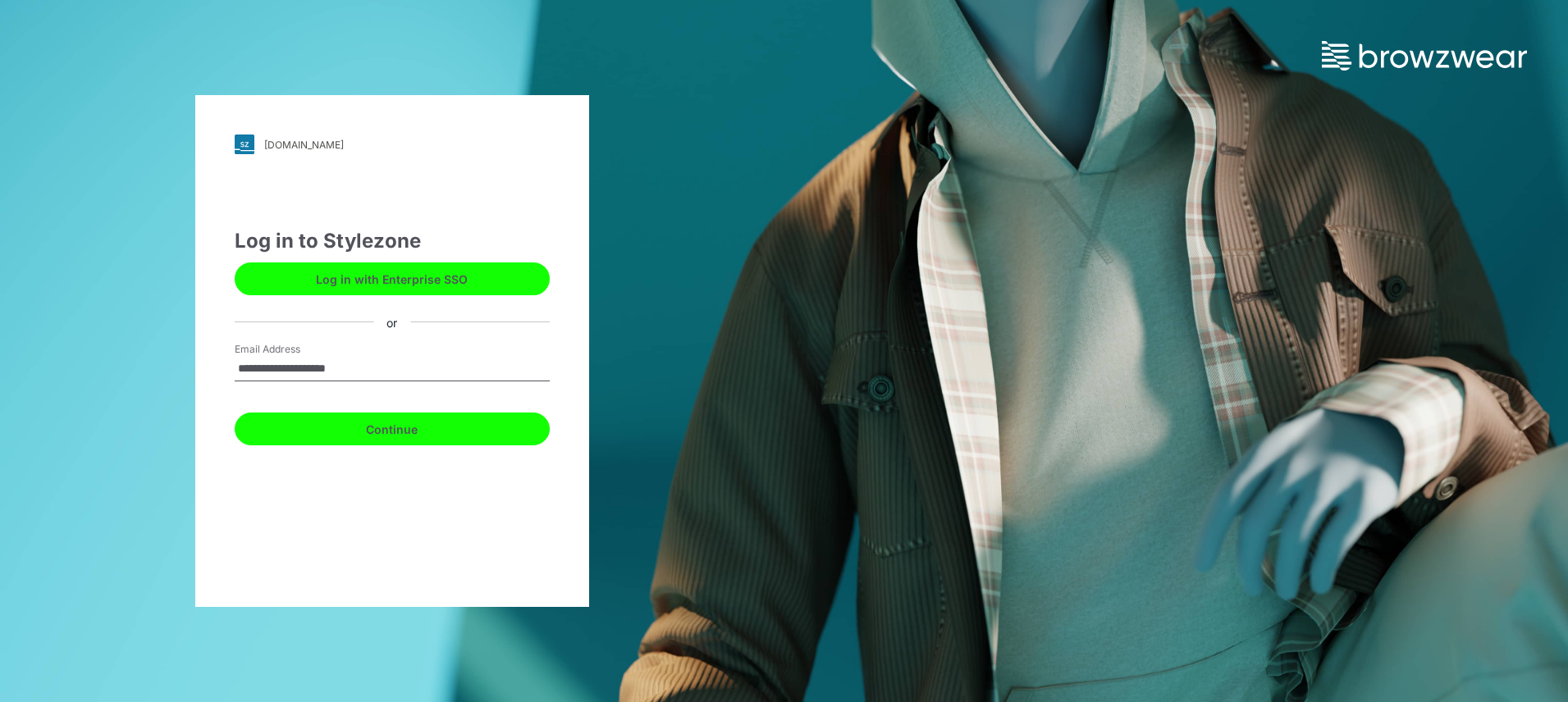
click at [431, 432] on button "Continue" at bounding box center [392, 429] width 315 height 33
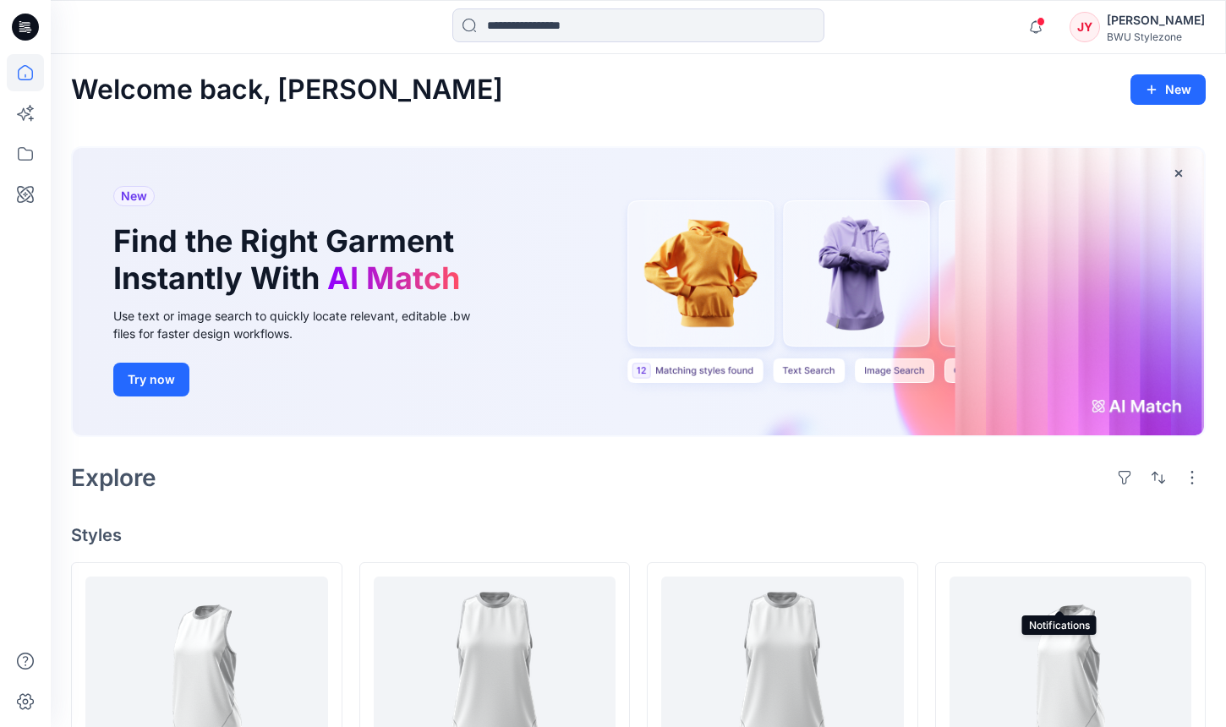
click at [1038, 20] on icon "button" at bounding box center [1035, 21] width 3 height 2
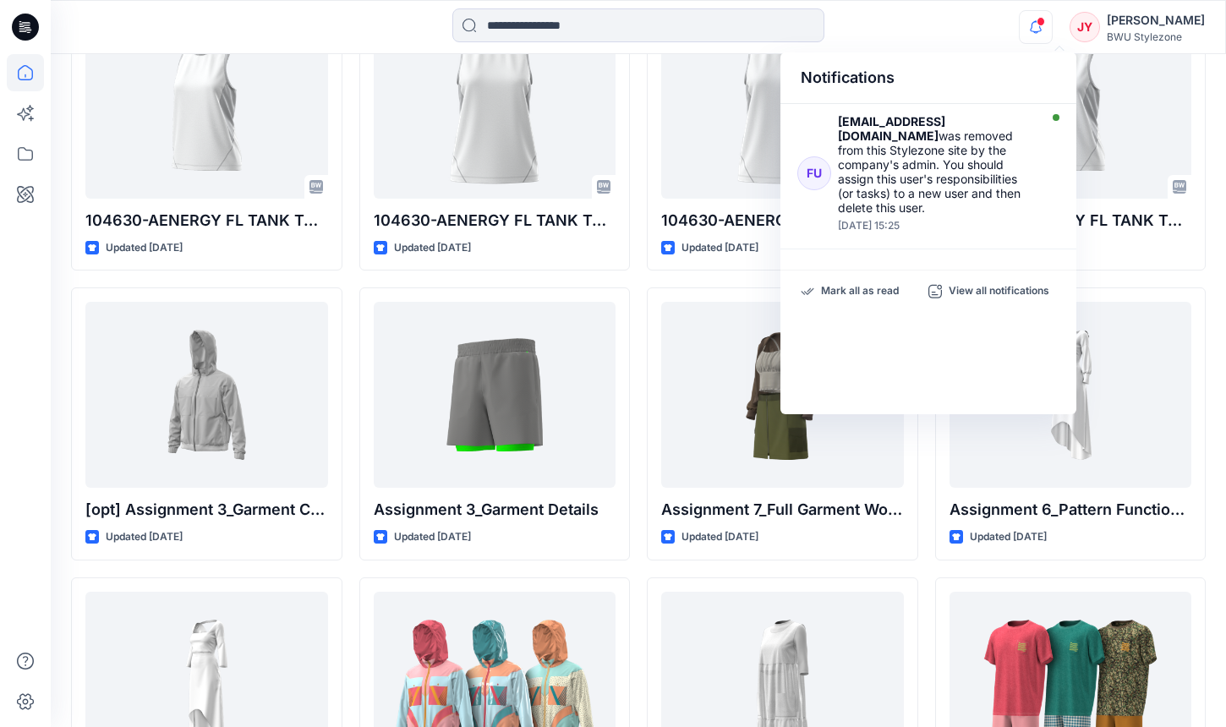
click at [955, 46] on div "Notifications FU [EMAIL_ADDRESS][DOMAIN_NAME] was removed from this Stylezone s…" at bounding box center [639, 27] width 1176 height 54
